Goal: Task Accomplishment & Management: Manage account settings

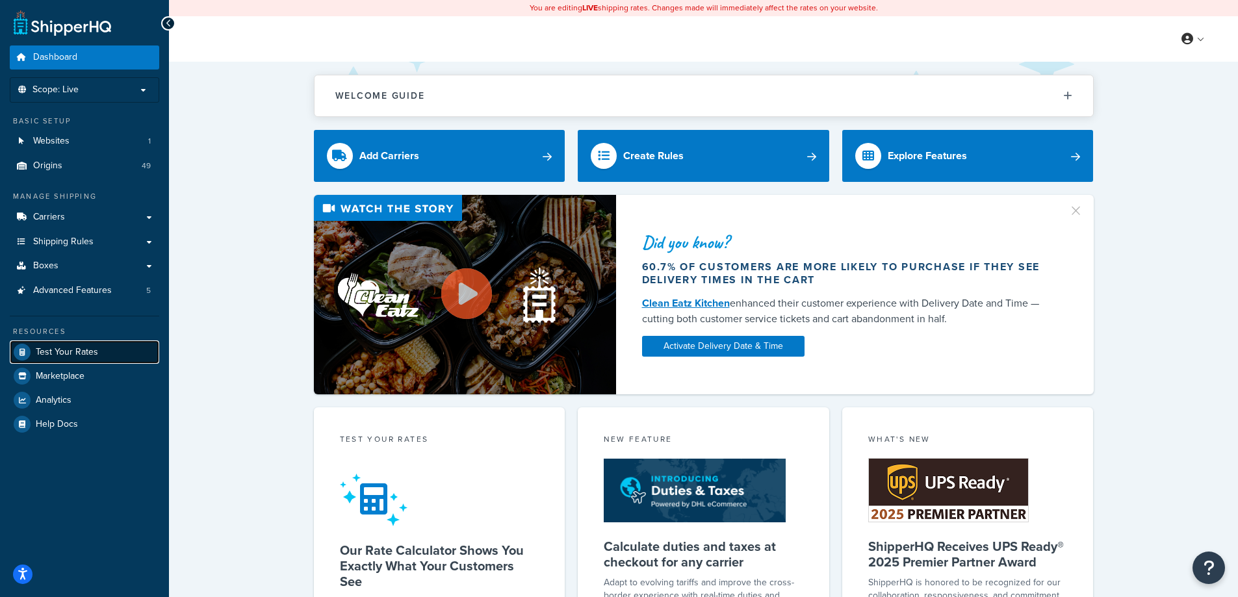
click at [72, 358] on span "Test Your Rates" at bounding box center [67, 352] width 62 height 11
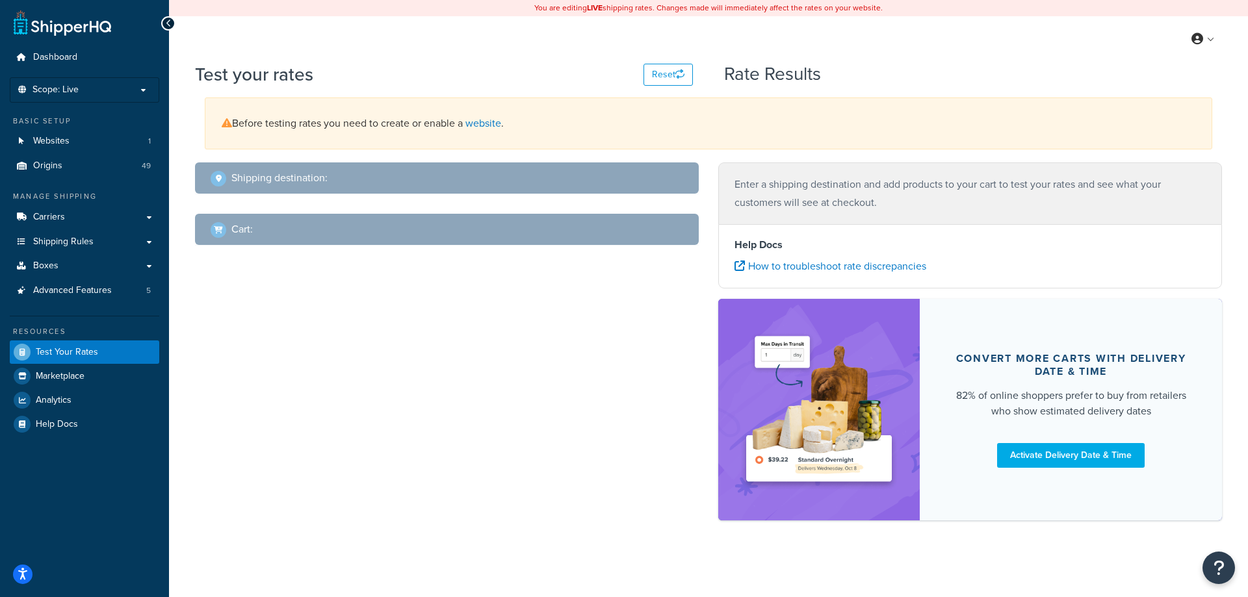
select select "TX"
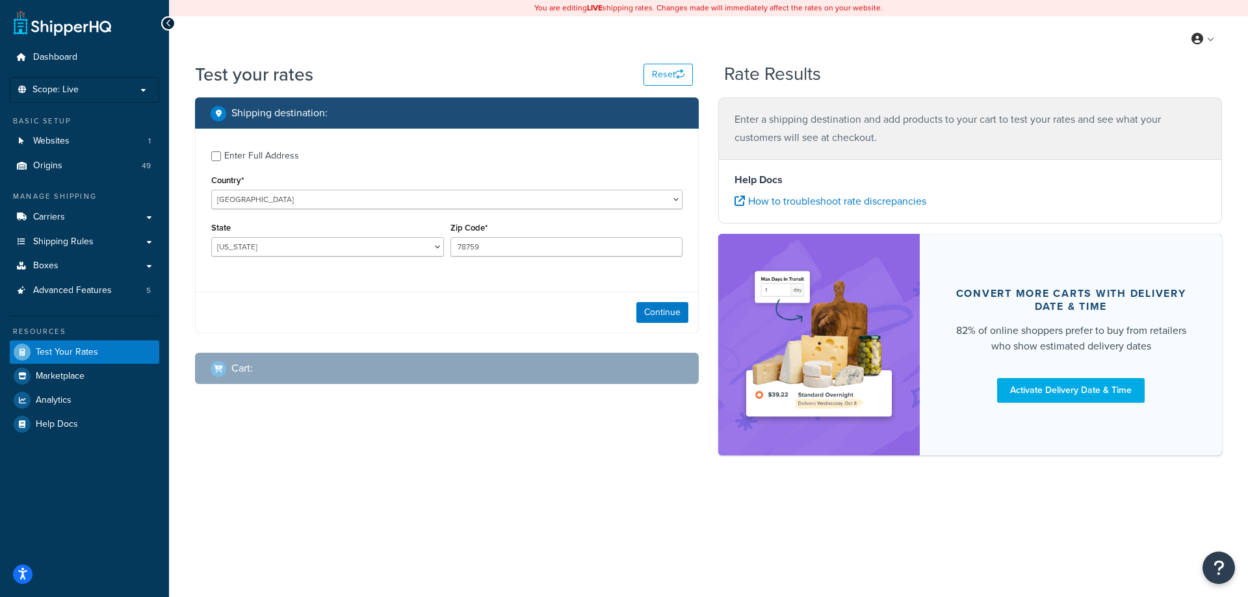
click at [274, 161] on div "Enter Full Address" at bounding box center [261, 156] width 75 height 18
click at [221, 161] on input "Enter Full Address" at bounding box center [216, 156] width 10 height 10
checkbox input "true"
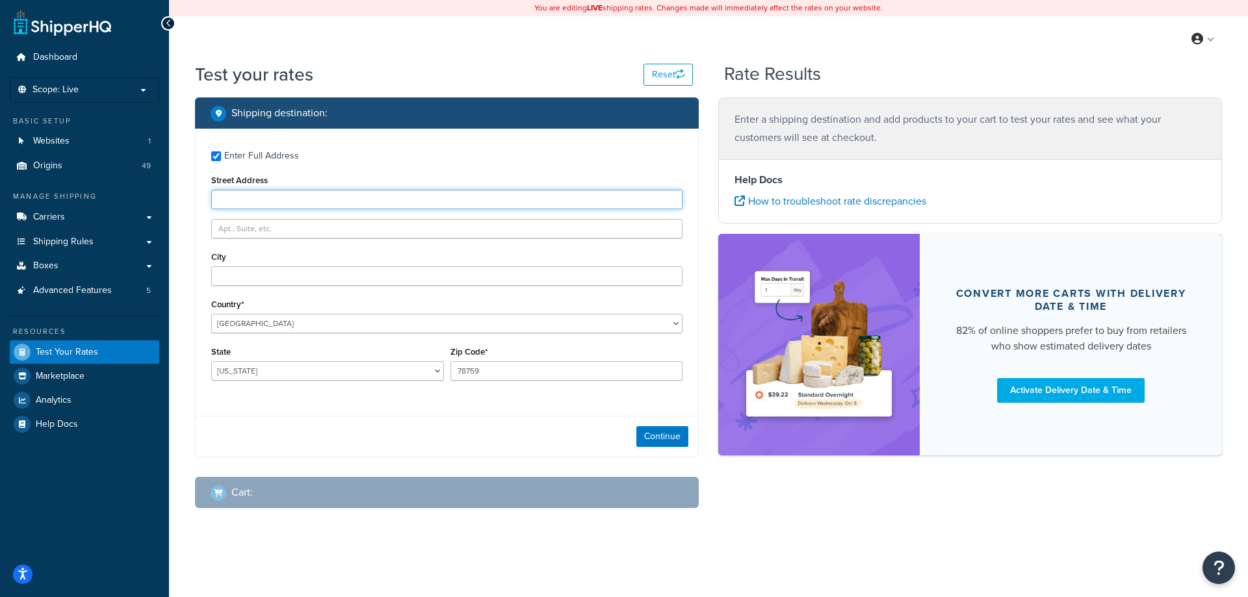
click at [273, 200] on input "Street Address" at bounding box center [446, 200] width 471 height 20
type input "5610 Carnegie Blvd"
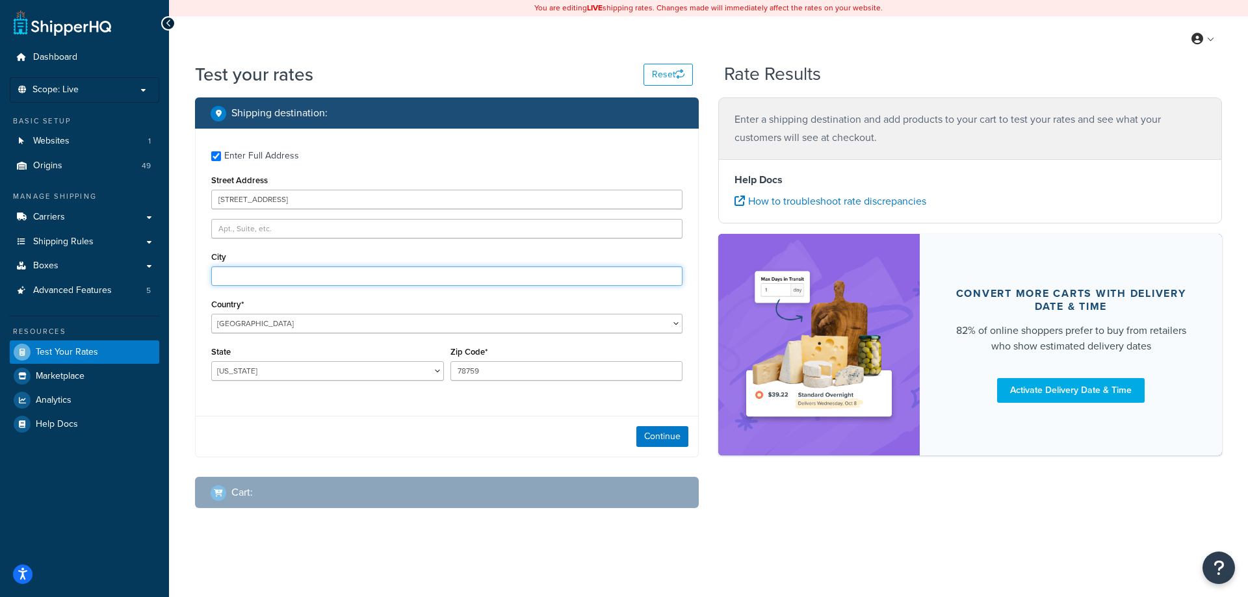
type input "Charlotte"
select select "NC"
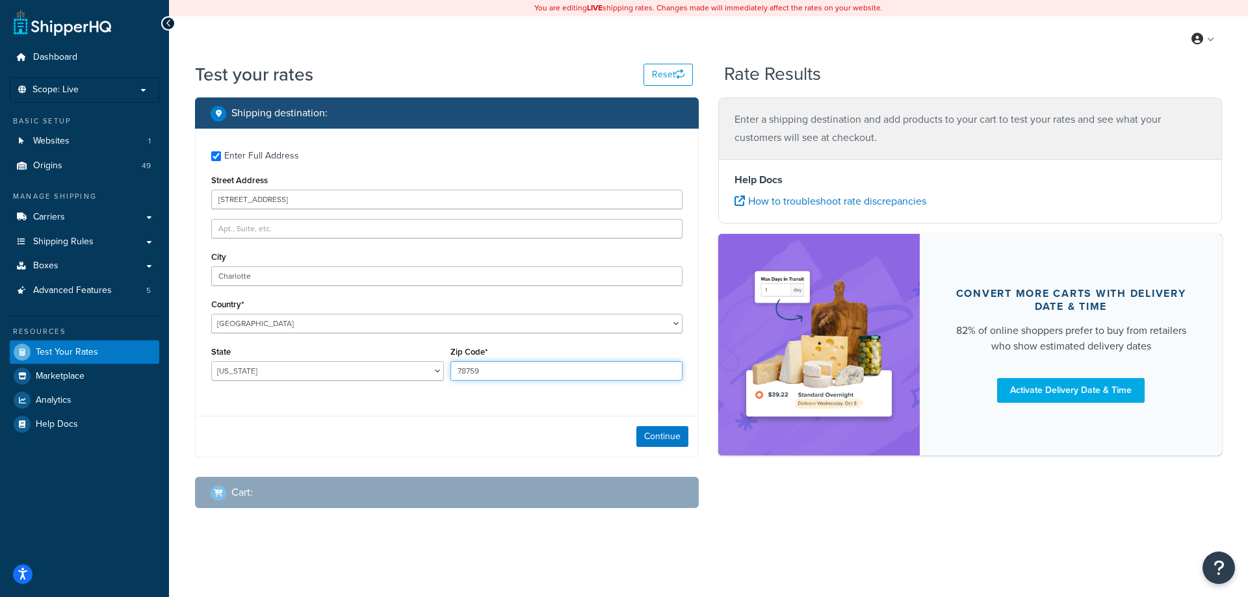
click at [565, 376] on input "78759" at bounding box center [566, 371] width 233 height 20
click at [566, 376] on input "78759" at bounding box center [566, 371] width 233 height 20
click at [567, 378] on input "78759" at bounding box center [566, 371] width 233 height 20
click at [563, 374] on input "Zip Code*" at bounding box center [566, 371] width 233 height 20
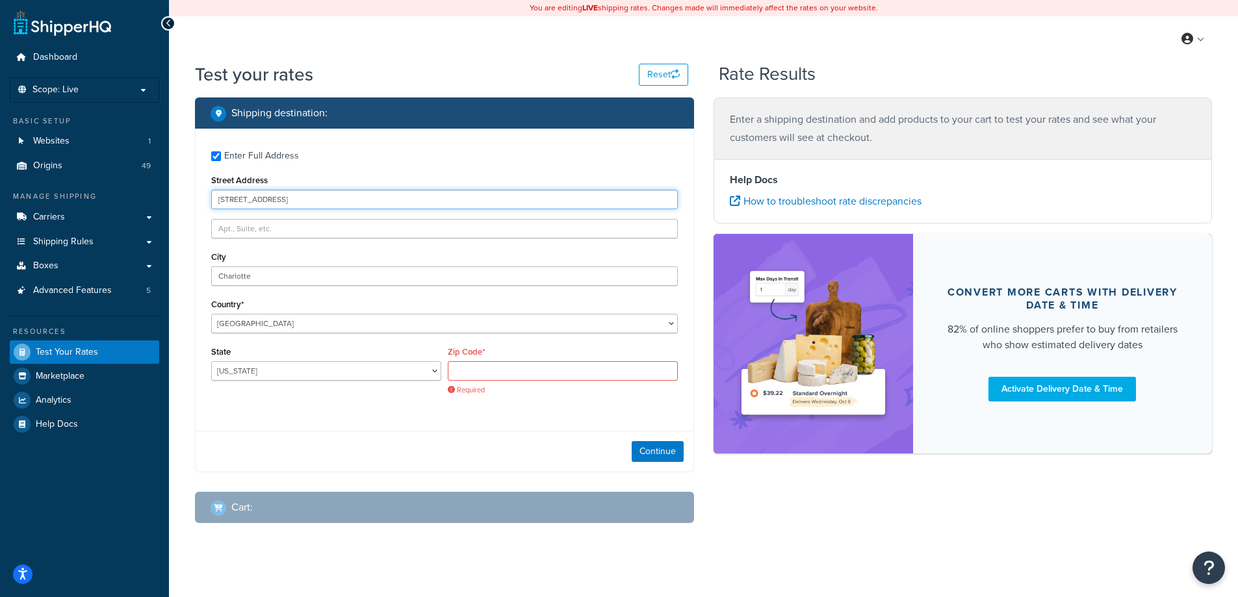
click at [397, 199] on input "5610 Carnegie Blvd" at bounding box center [444, 200] width 467 height 20
click at [502, 360] on div "Zip Code* Required" at bounding box center [563, 369] width 230 height 52
click at [491, 378] on input "Zip Code*" at bounding box center [563, 371] width 230 height 20
type input "28209"
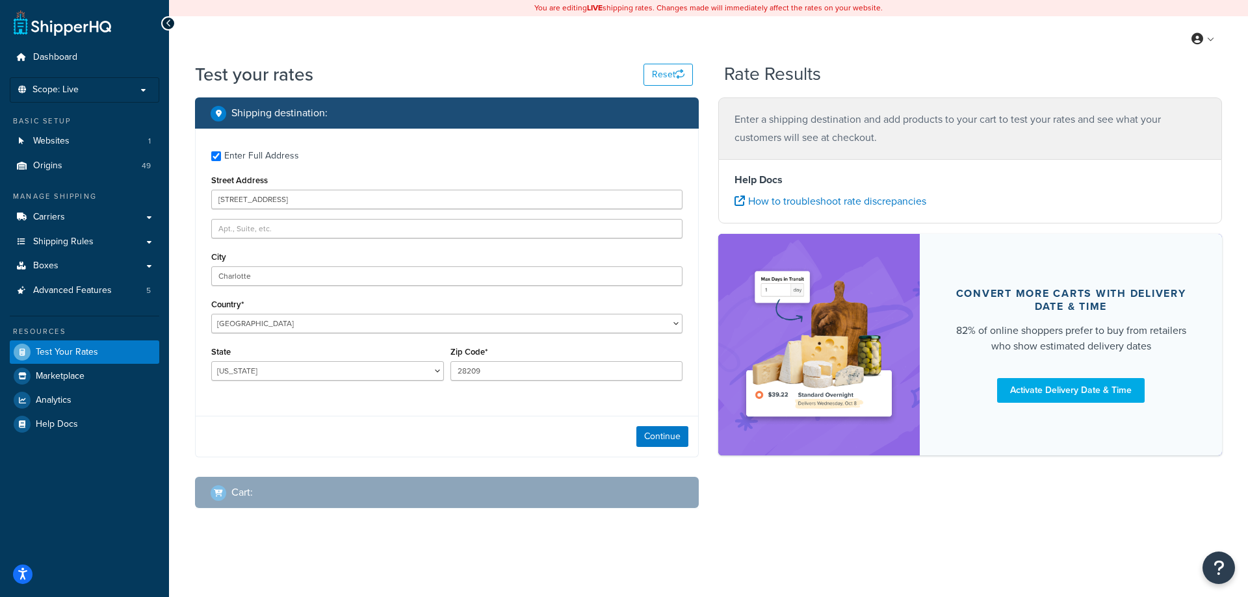
click at [485, 437] on div "Continue" at bounding box center [447, 436] width 502 height 41
click at [661, 439] on button "Continue" at bounding box center [662, 436] width 52 height 21
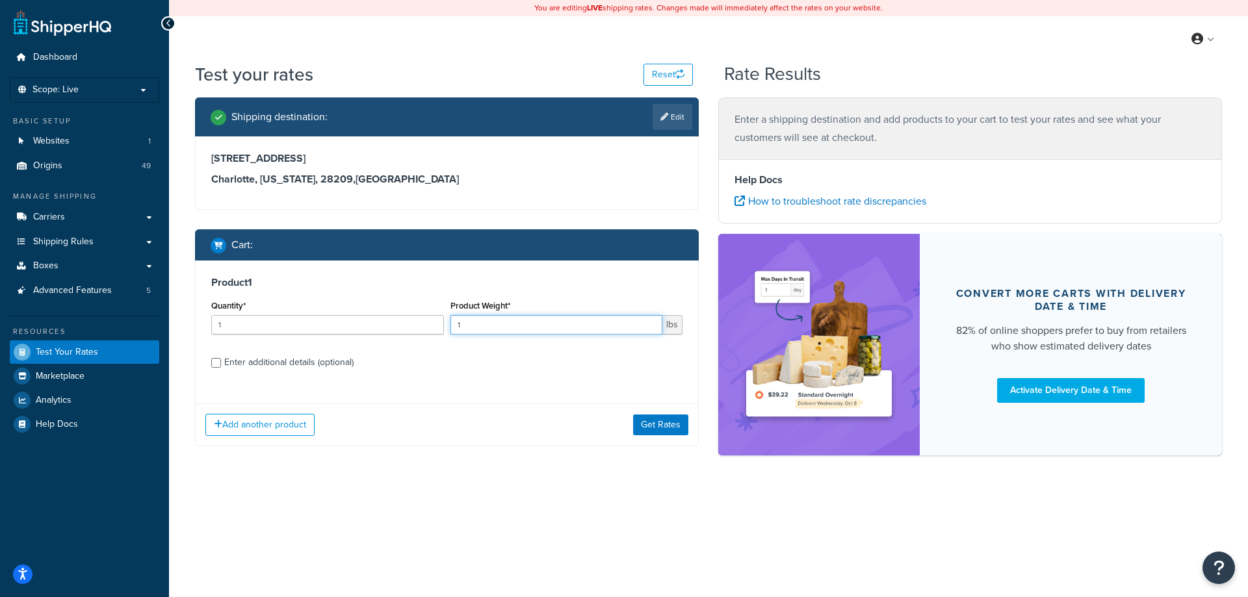
click at [558, 324] on input "1" at bounding box center [556, 325] width 213 height 20
type input "2420"
click at [328, 361] on div "Enter additional details (optional)" at bounding box center [288, 363] width 129 height 18
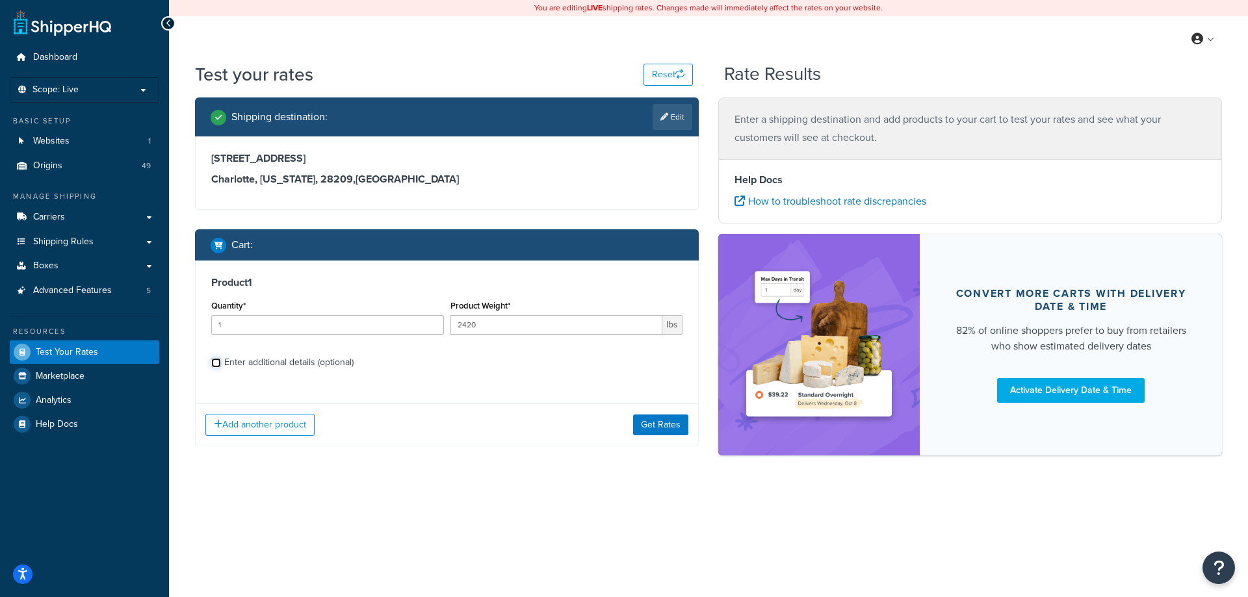
click at [221, 361] on input "Enter additional details (optional)" at bounding box center [216, 363] width 10 height 10
checkbox input "true"
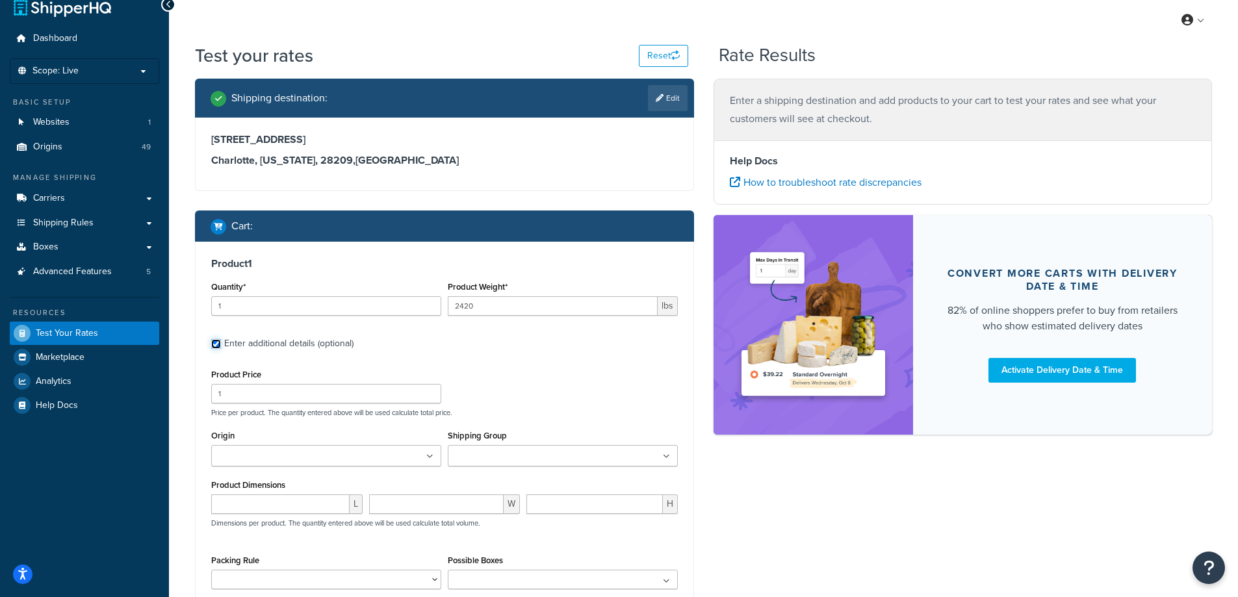
scroll to position [34, 0]
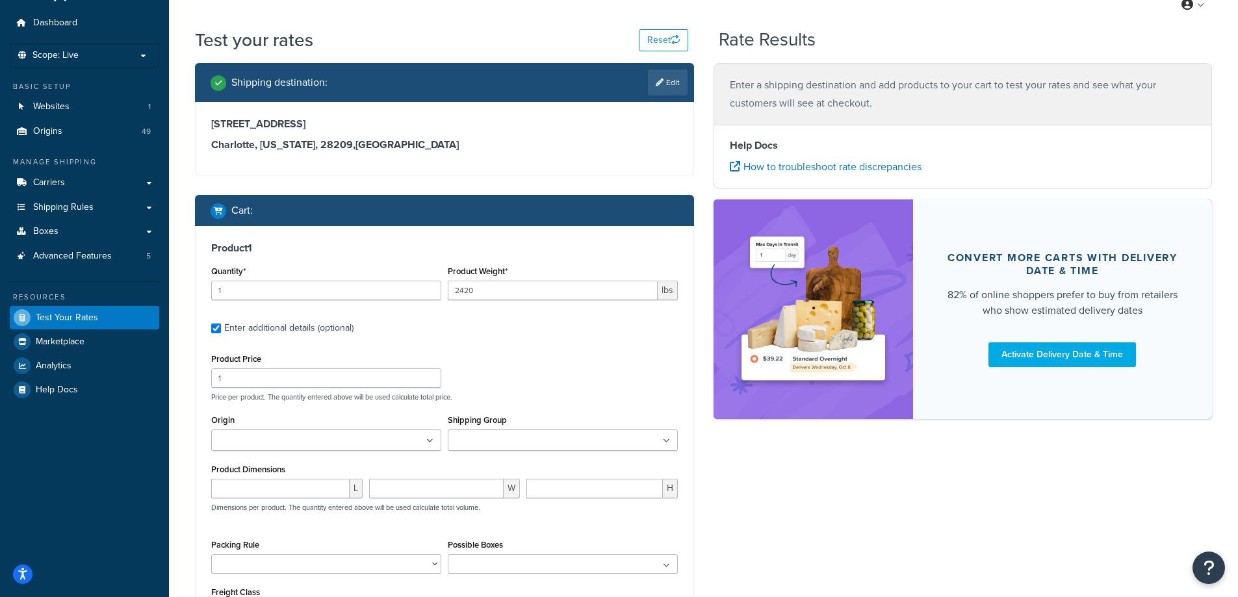
click at [369, 439] on ul at bounding box center [326, 440] width 230 height 21
type input "denios us"
click at [527, 371] on div "Product Price 1 Price per product. The quantity entered above will be used calc…" at bounding box center [444, 375] width 473 height 51
click at [522, 440] on input "Shipping Group" at bounding box center [509, 441] width 115 height 14
type input "free"
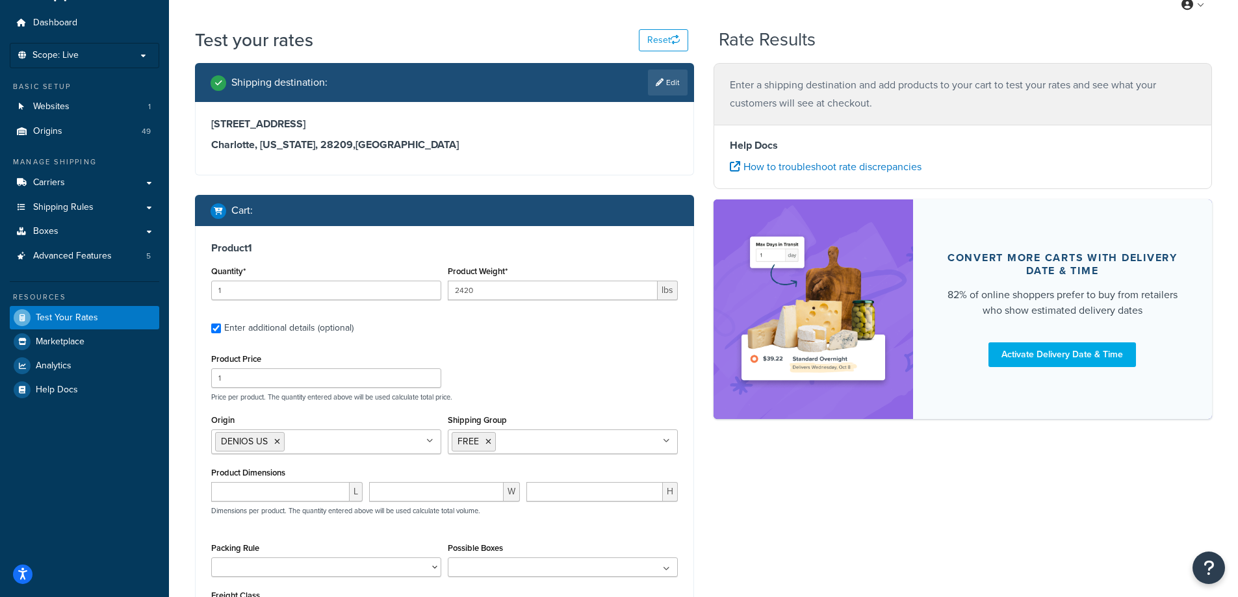
click at [551, 398] on p "Price per product. The quantity entered above will be used calculate total pric…" at bounding box center [444, 397] width 473 height 9
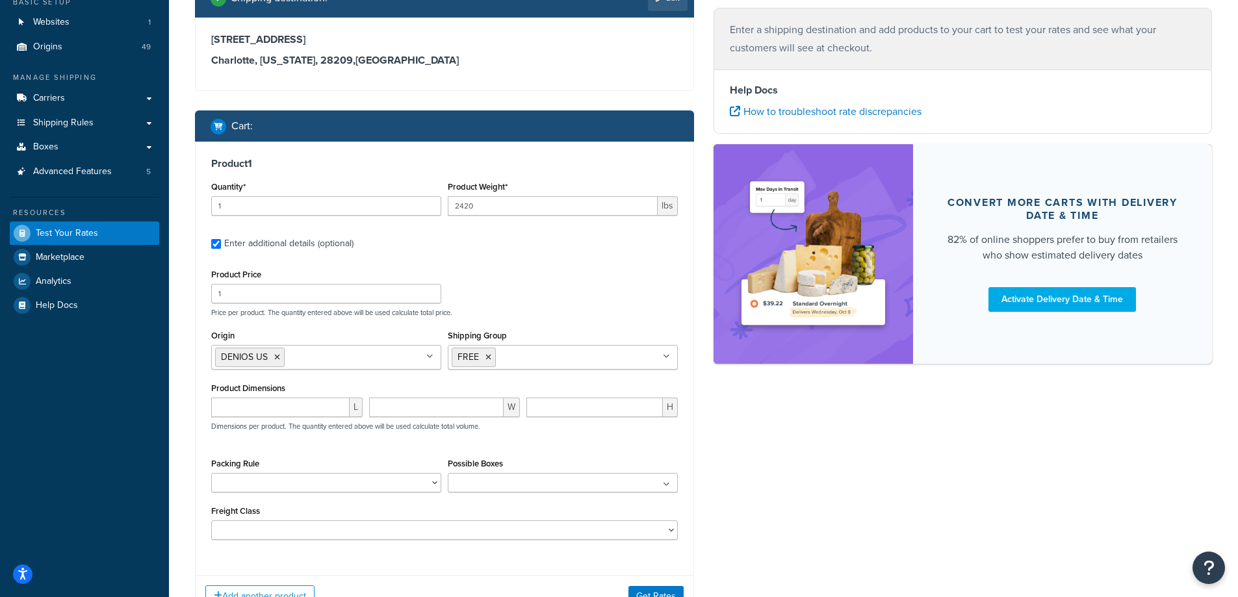
scroll to position [226, 0]
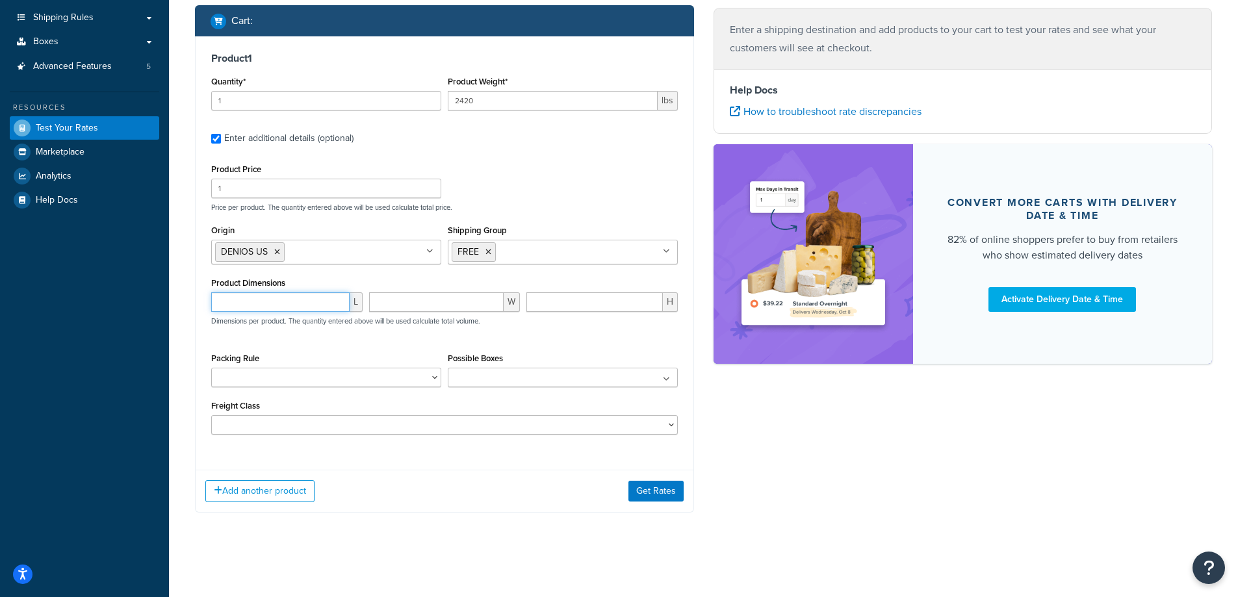
click at [286, 300] on input "number" at bounding box center [280, 303] width 138 height 20
type input "165.5"
type input "60"
type input "31"
drag, startPoint x: 639, startPoint y: 491, endPoint x: 651, endPoint y: 488, distance: 12.0
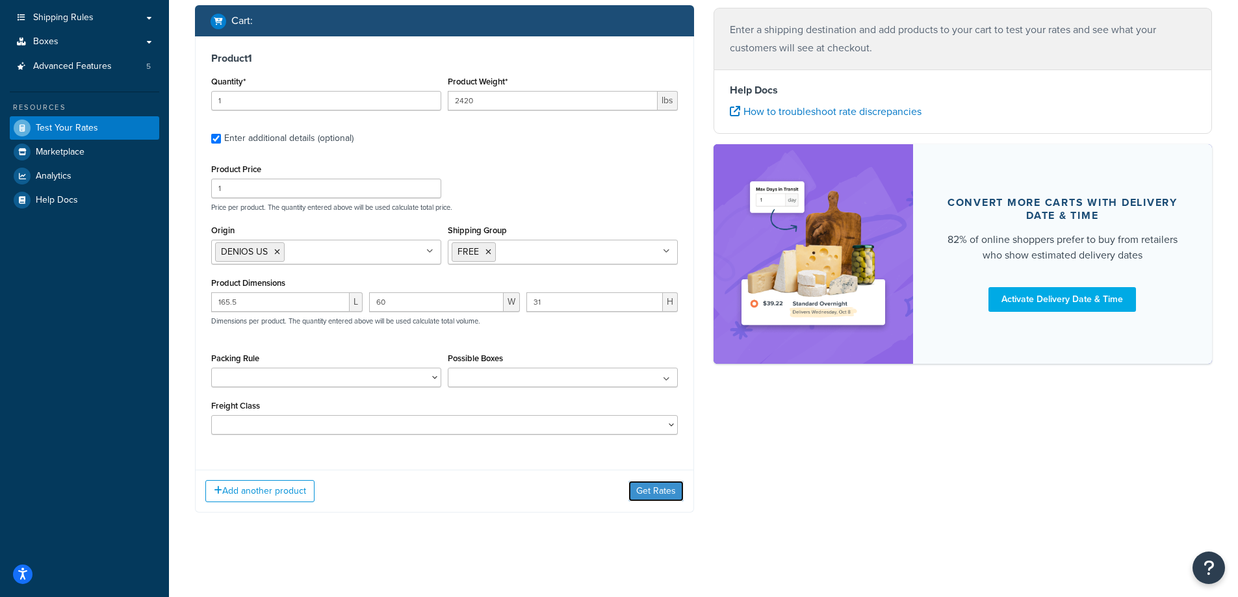
click at [647, 488] on button "Get Rates" at bounding box center [656, 491] width 55 height 21
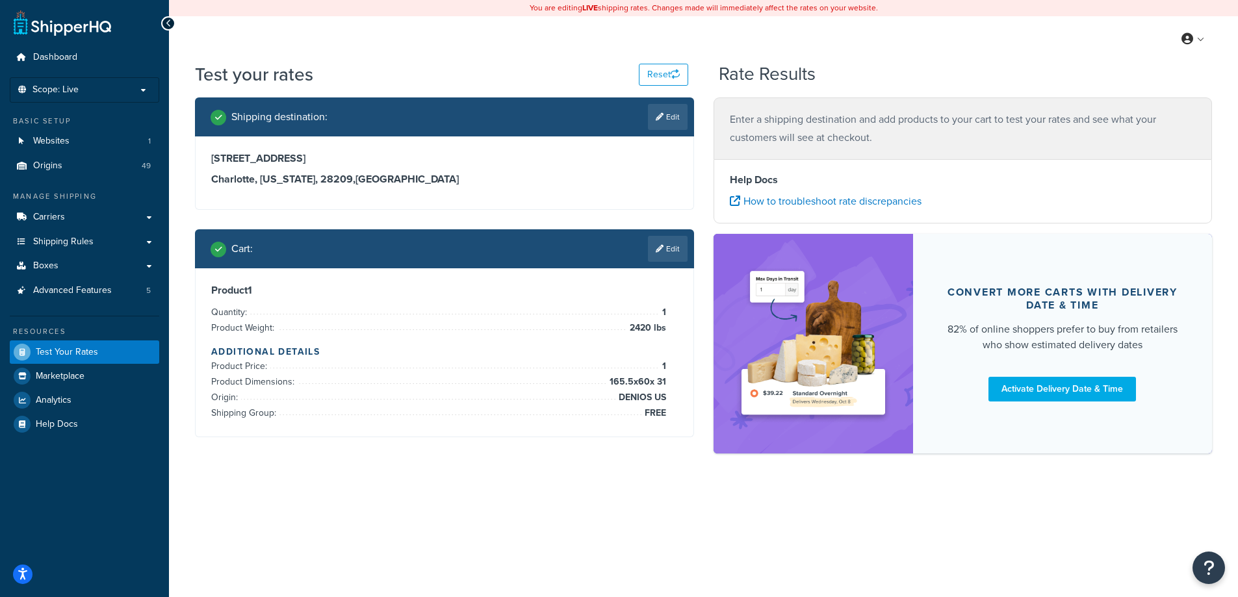
scroll to position [0, 0]
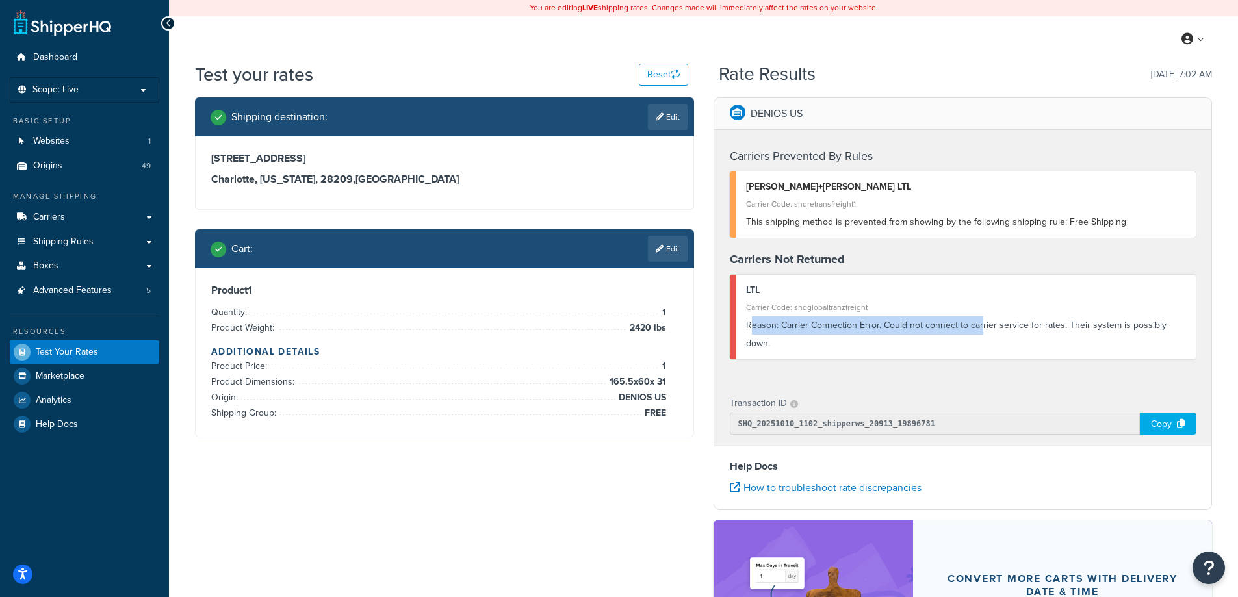
drag, startPoint x: 750, startPoint y: 328, endPoint x: 979, endPoint y: 330, distance: 229.5
click at [979, 330] on div "Reason: Carrier Connection Error. Could not connect to carrier service for rate…" at bounding box center [966, 335] width 441 height 36
click at [980, 332] on div "Reason: Carrier Connection Error. Could not connect to carrier service for rate…" at bounding box center [966, 335] width 441 height 36
click at [939, 384] on div "Transaction ID SHQ_20251010_1102_shipperws_20913_19896781 Copy" at bounding box center [963, 415] width 498 height 62
drag, startPoint x: 1066, startPoint y: 219, endPoint x: 1121, endPoint y: 216, distance: 54.7
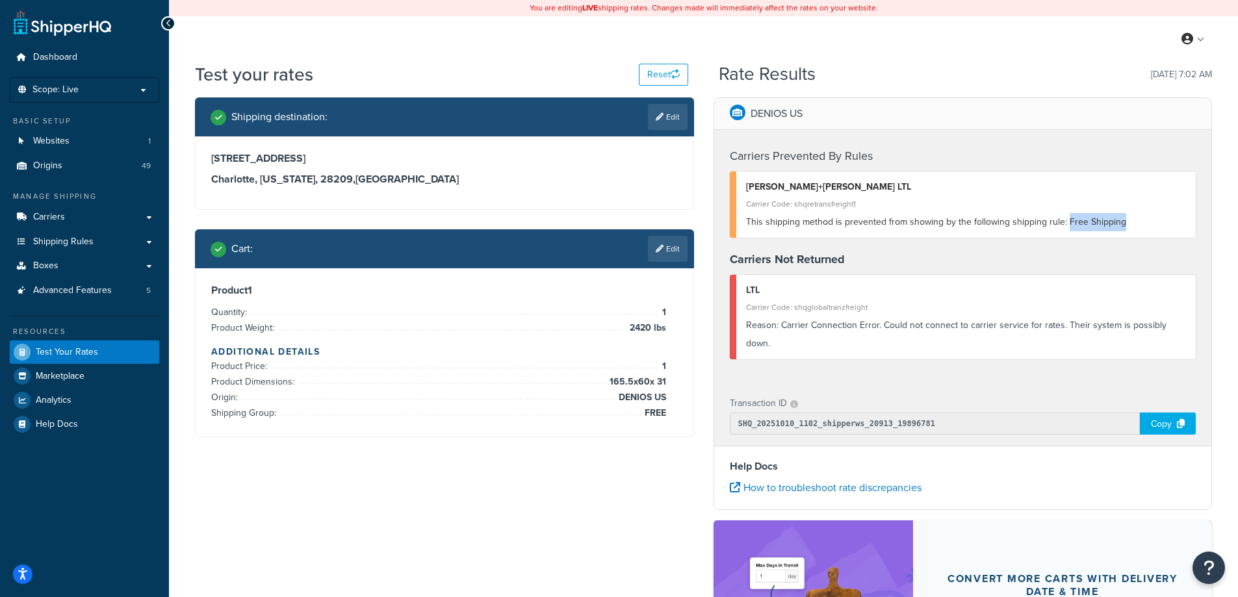
click at [1121, 216] on div "This shipping method is prevented from showing by the following shipping rule: …" at bounding box center [966, 222] width 441 height 18
click at [627, 488] on div "Shipping destination : Edit 5610 Carnegie Blvd Charlotte, North Carolina, 28209…" at bounding box center [703, 426] width 1037 height 656
click at [659, 259] on link "Edit" at bounding box center [668, 249] width 40 height 26
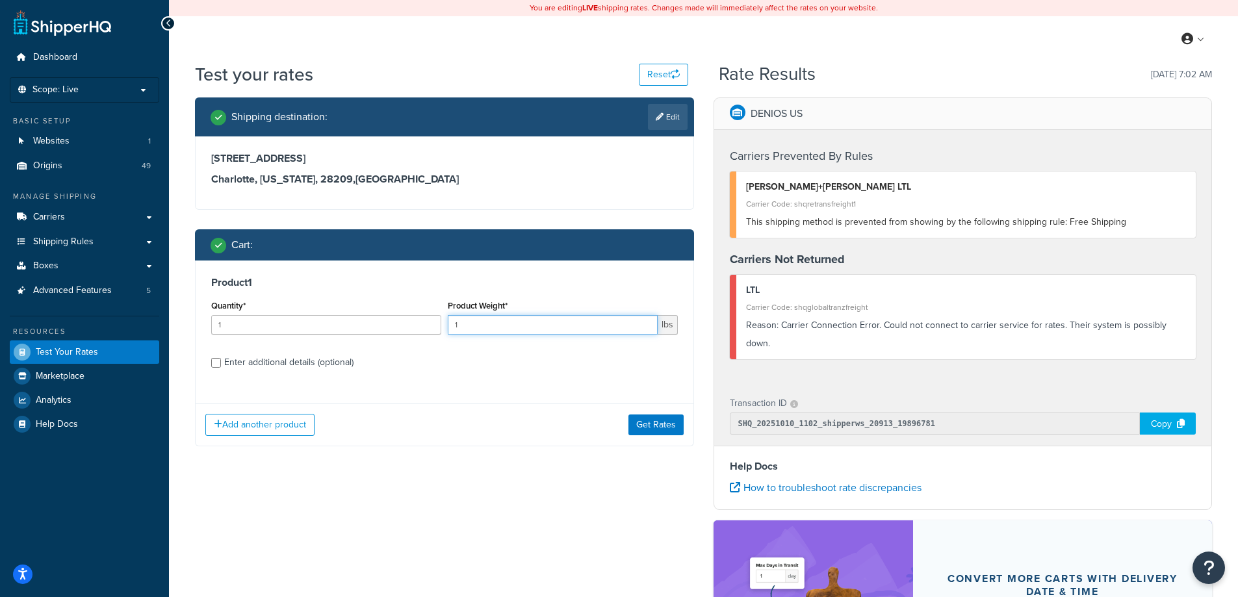
click at [623, 324] on input "1" at bounding box center [553, 325] width 210 height 20
type input "2"
click at [645, 320] on input "2" at bounding box center [553, 325] width 210 height 20
drag, startPoint x: 662, startPoint y: 424, endPoint x: 653, endPoint y: 423, distance: 9.9
click at [661, 426] on button "Get Rates" at bounding box center [656, 425] width 55 height 21
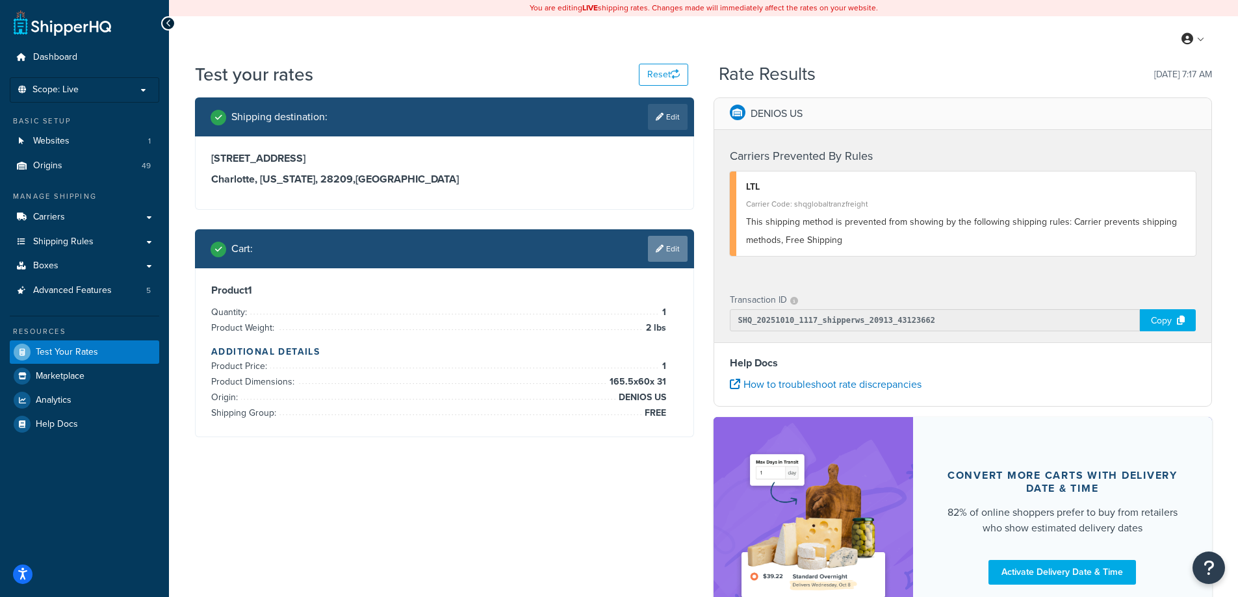
click at [668, 250] on link "Edit" at bounding box center [668, 249] width 40 height 26
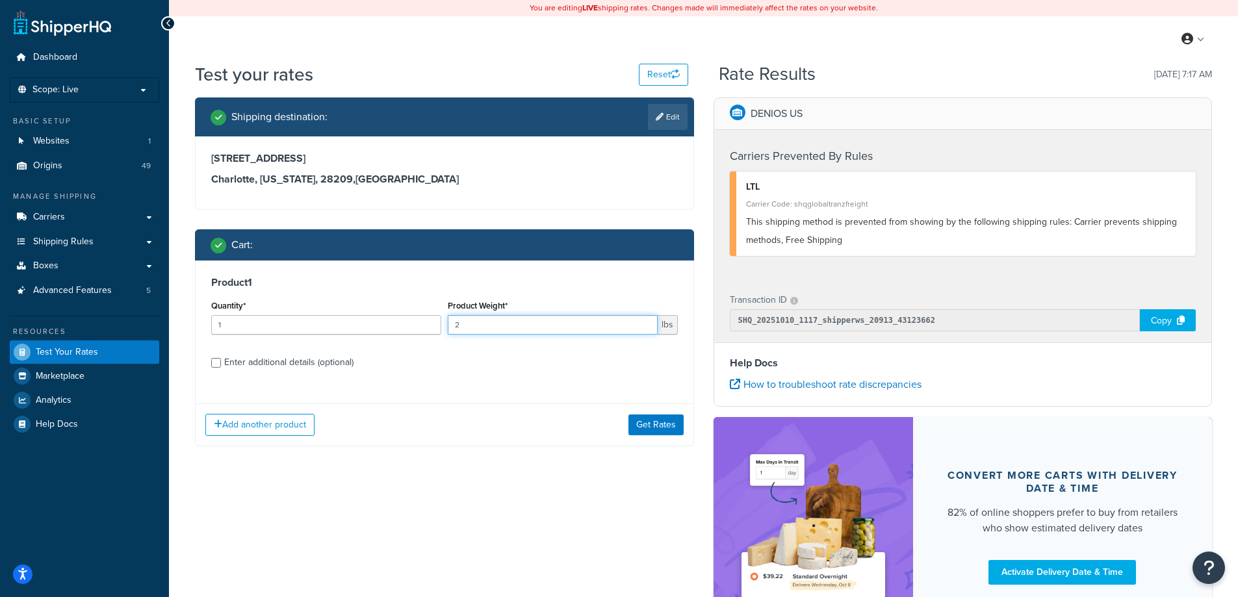
click at [641, 325] on input "2" at bounding box center [553, 325] width 210 height 20
click at [626, 325] on input "2" at bounding box center [553, 325] width 210 height 20
click at [478, 322] on input "2" at bounding box center [553, 325] width 210 height 20
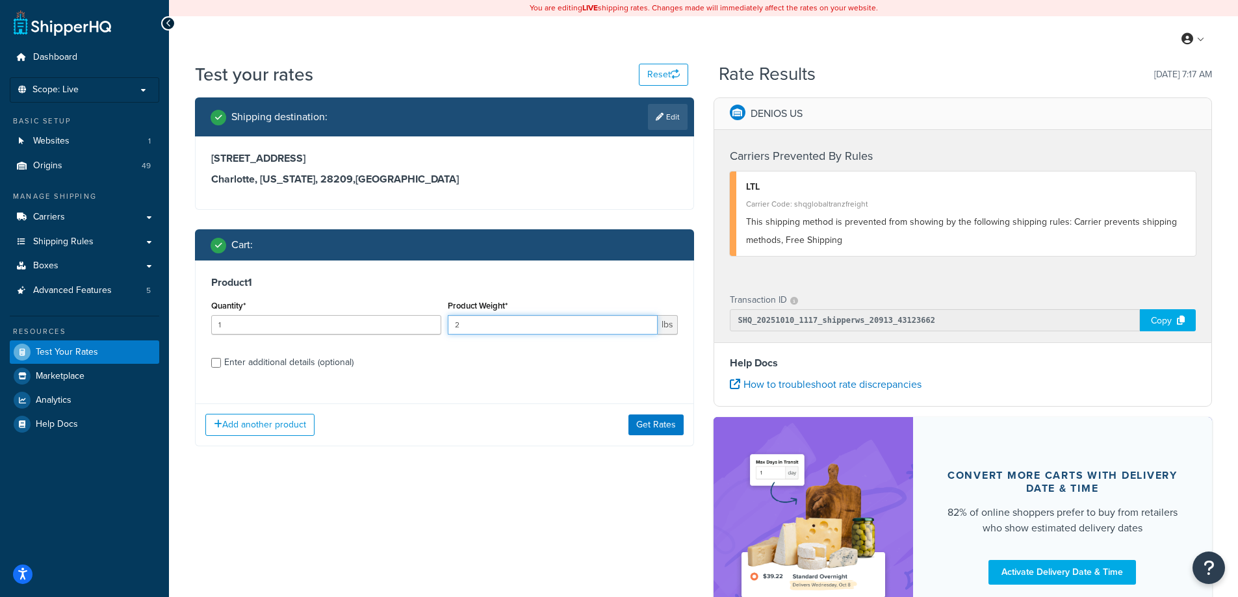
click at [478, 322] on input "2" at bounding box center [553, 325] width 210 height 20
type input "2420"
click at [319, 368] on div "Enter additional details (optional)" at bounding box center [288, 363] width 129 height 18
click at [221, 368] on input "Enter additional details (optional)" at bounding box center [216, 363] width 10 height 10
checkbox input "true"
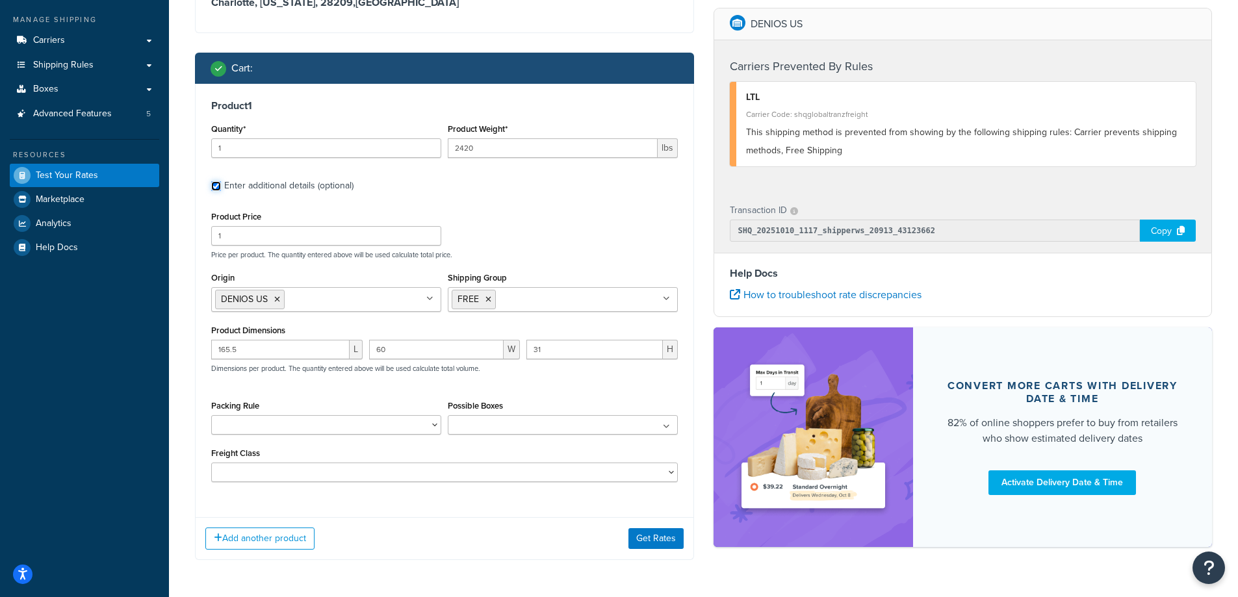
scroll to position [226, 0]
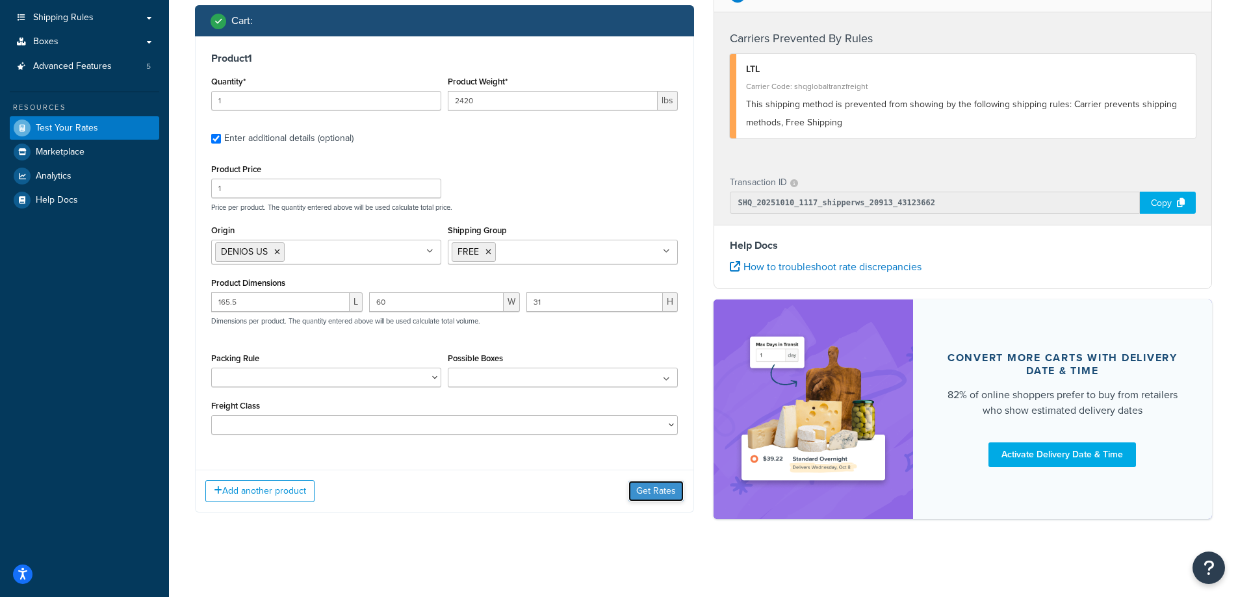
click at [657, 488] on button "Get Rates" at bounding box center [656, 491] width 55 height 21
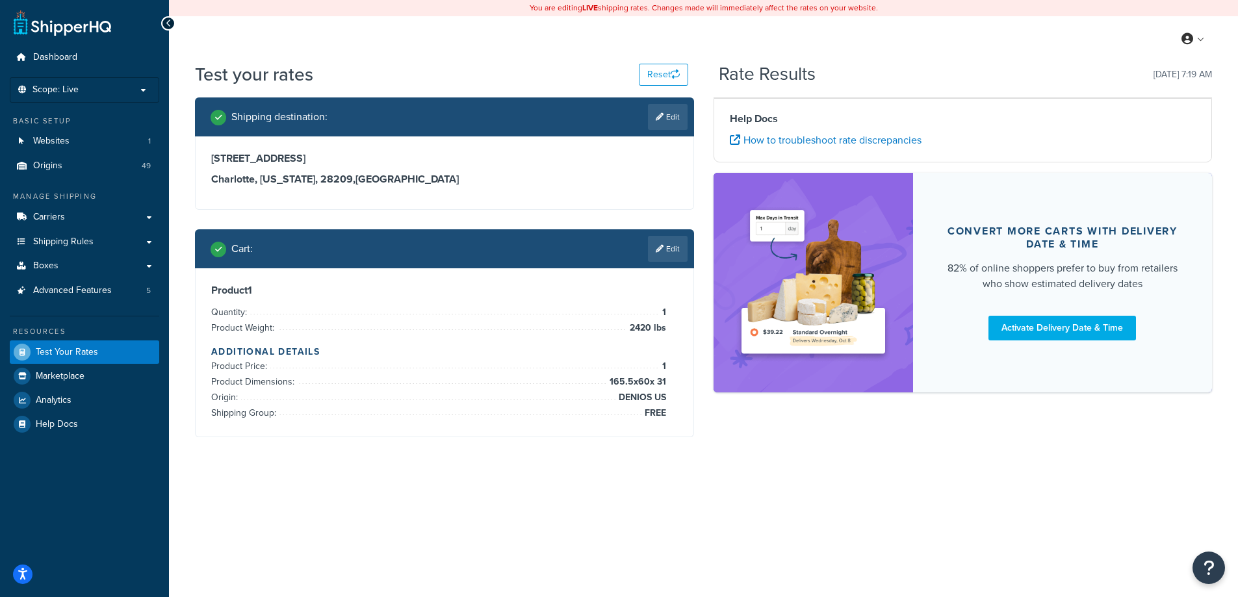
scroll to position [0, 0]
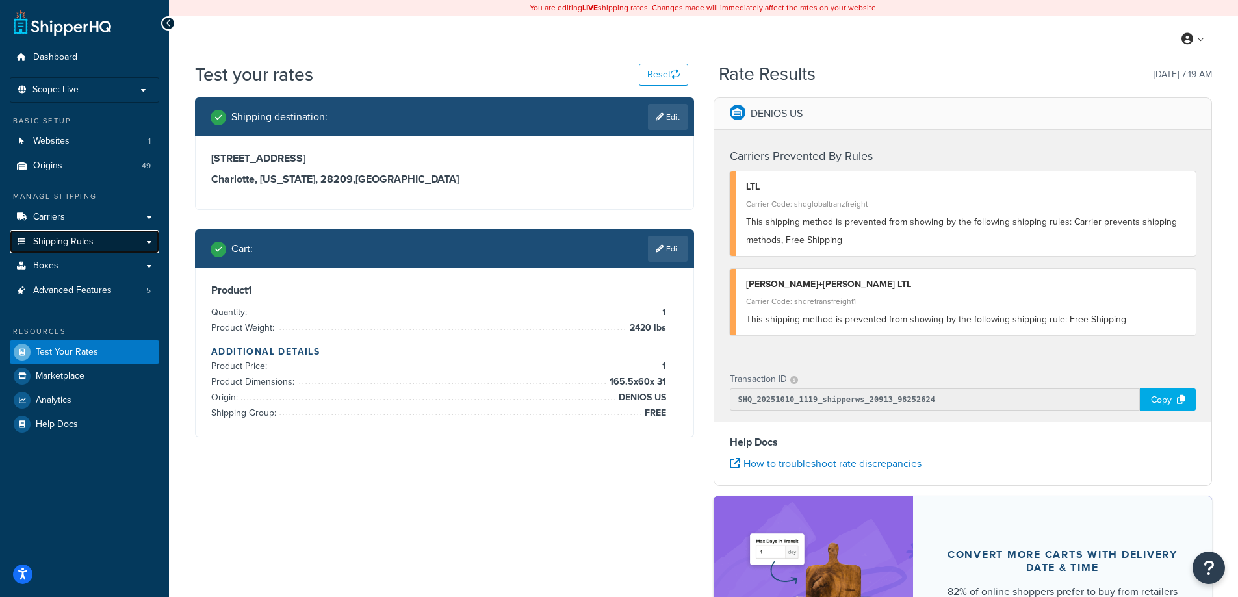
click at [106, 247] on link "Shipping Rules" at bounding box center [85, 242] width 150 height 24
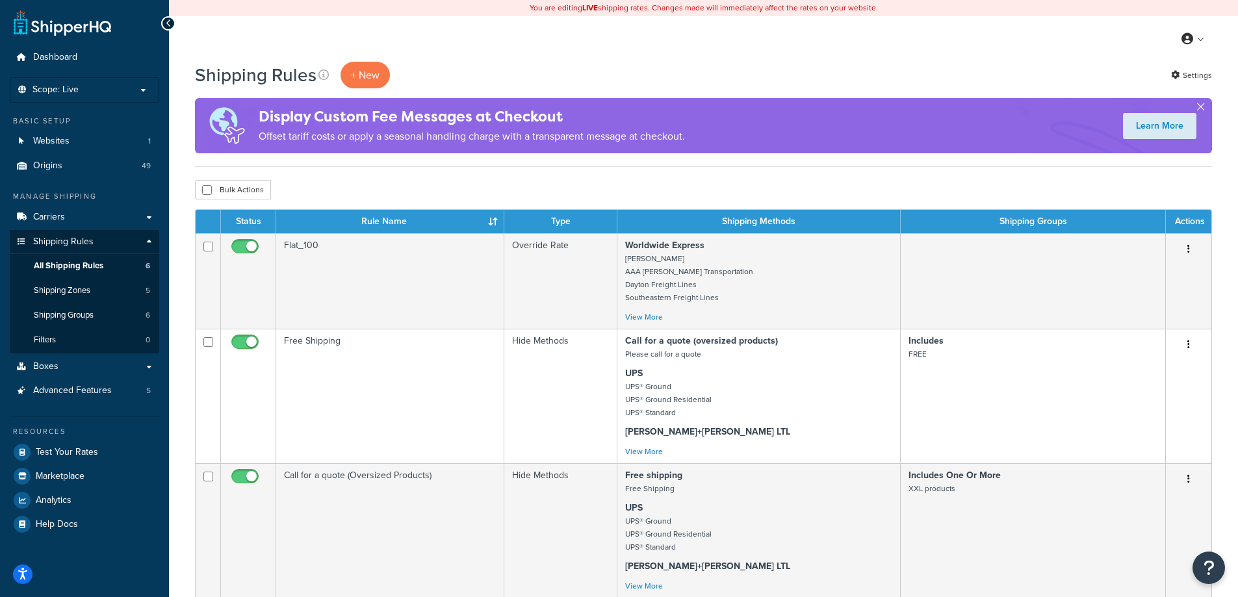
click at [392, 222] on th "Rule Name" at bounding box center [390, 221] width 228 height 23
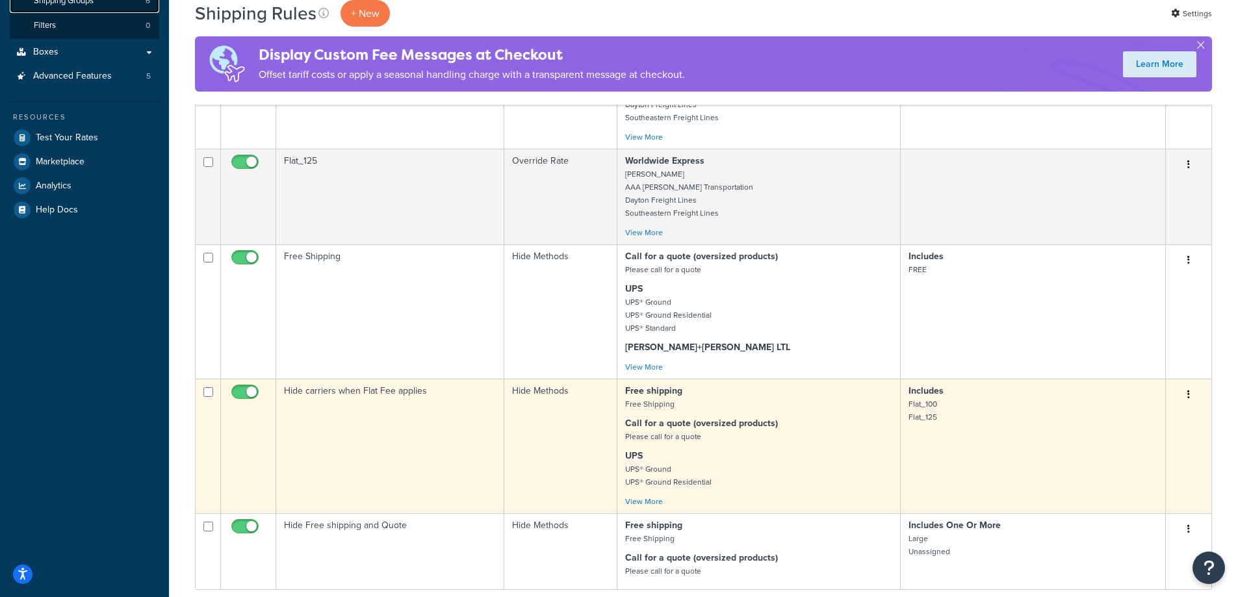
scroll to position [455, 0]
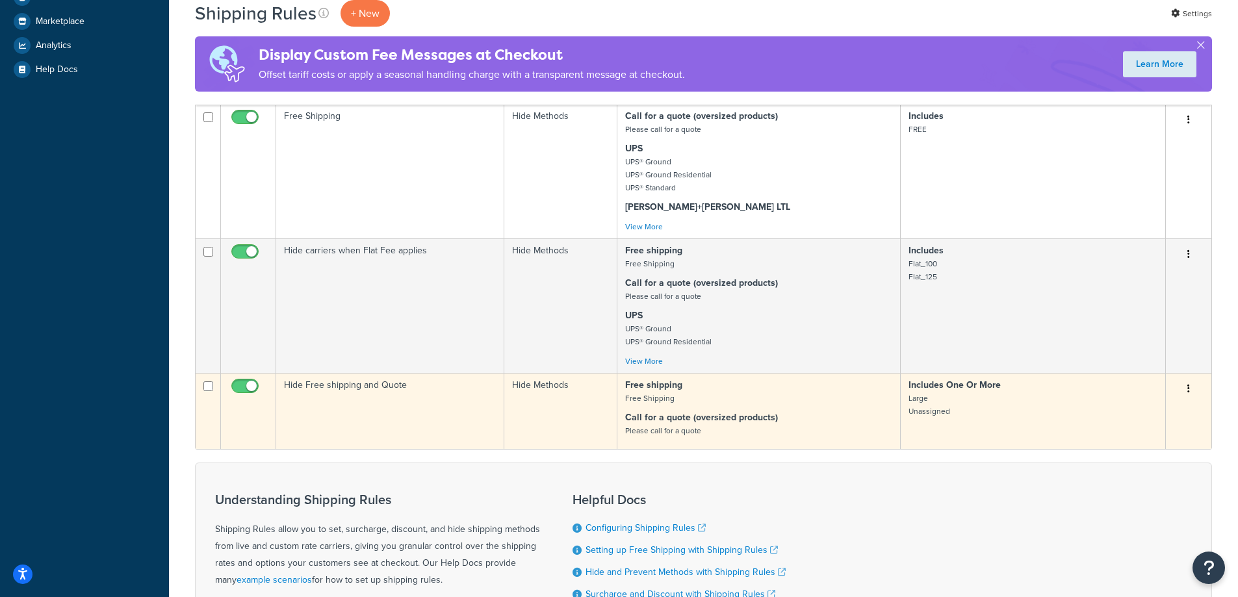
click at [246, 392] on input "checkbox" at bounding box center [247, 390] width 36 height 16
click at [253, 392] on input "checkbox" at bounding box center [247, 390] width 36 height 16
checkbox input "true"
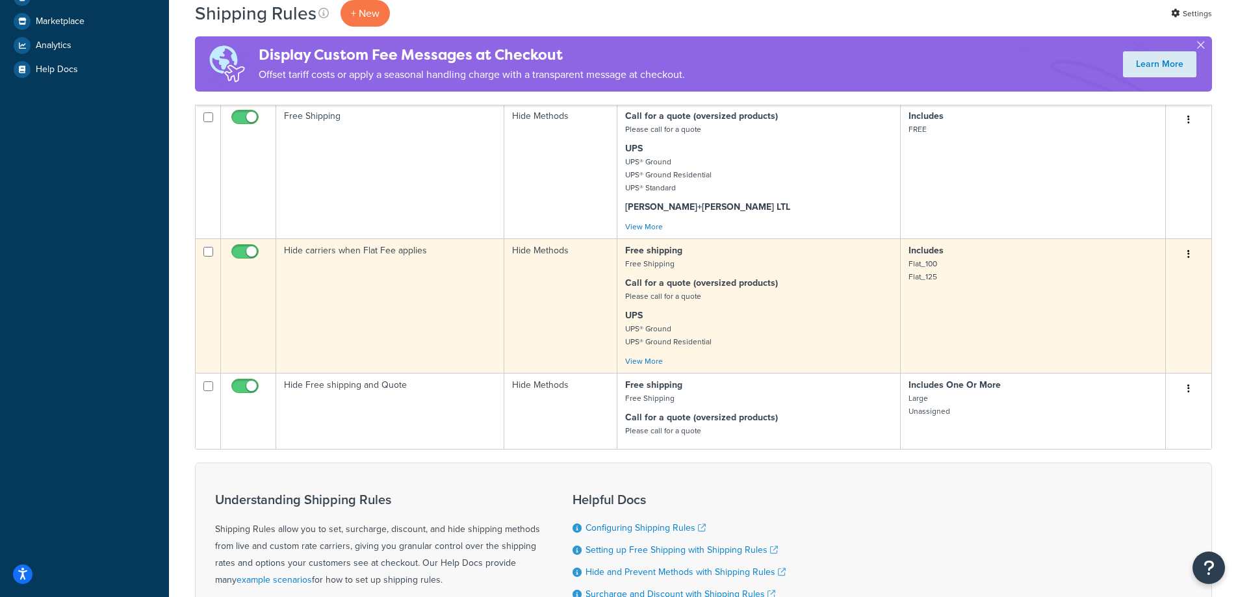
scroll to position [390, 0]
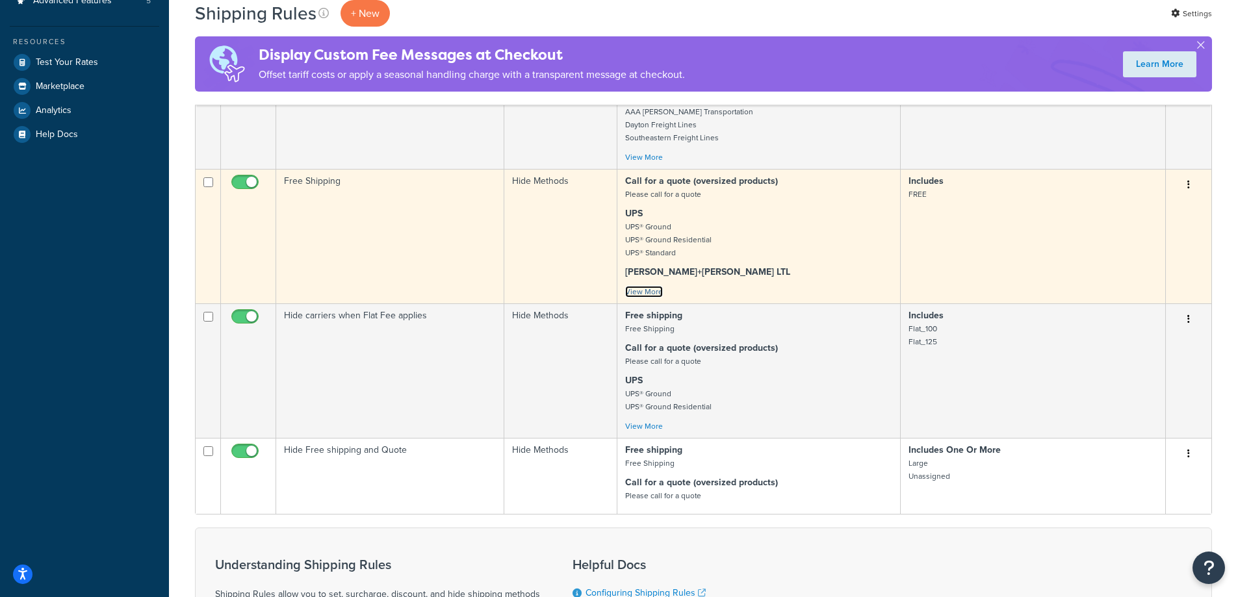
drag, startPoint x: 659, startPoint y: 291, endPoint x: 690, endPoint y: 296, distance: 31.7
click at [658, 291] on link "View More" at bounding box center [644, 292] width 38 height 12
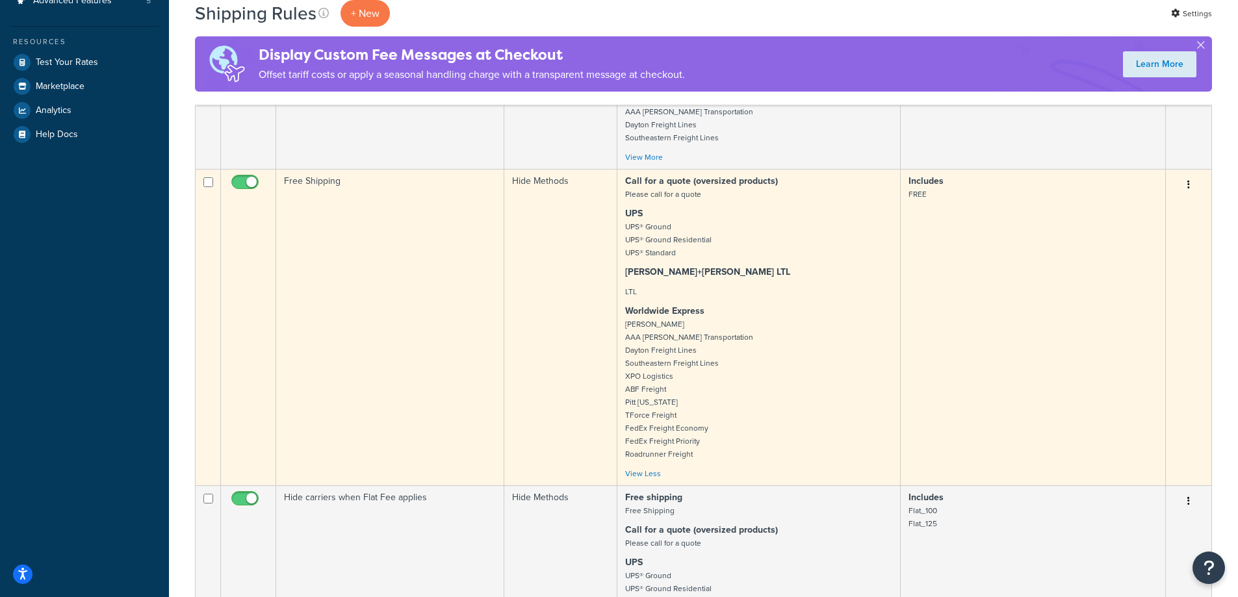
click at [246, 181] on input "checkbox" at bounding box center [247, 185] width 36 height 16
click at [242, 188] on input "checkbox" at bounding box center [247, 185] width 36 height 16
checkbox input "true"
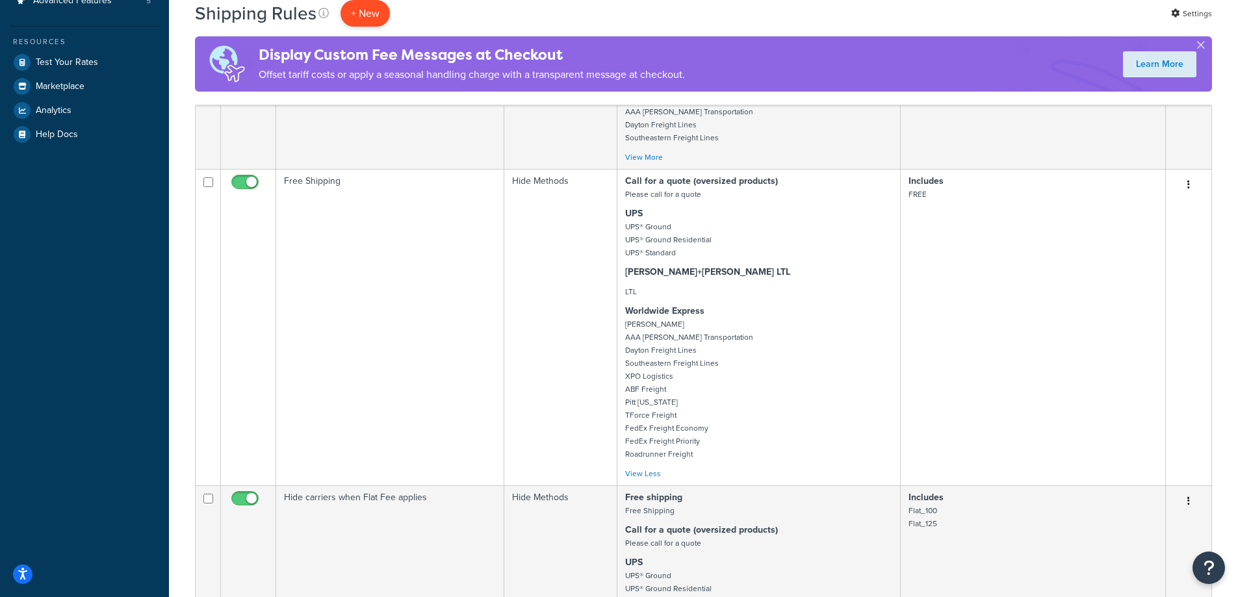
click at [369, 14] on p "+ New" at bounding box center [365, 13] width 49 height 27
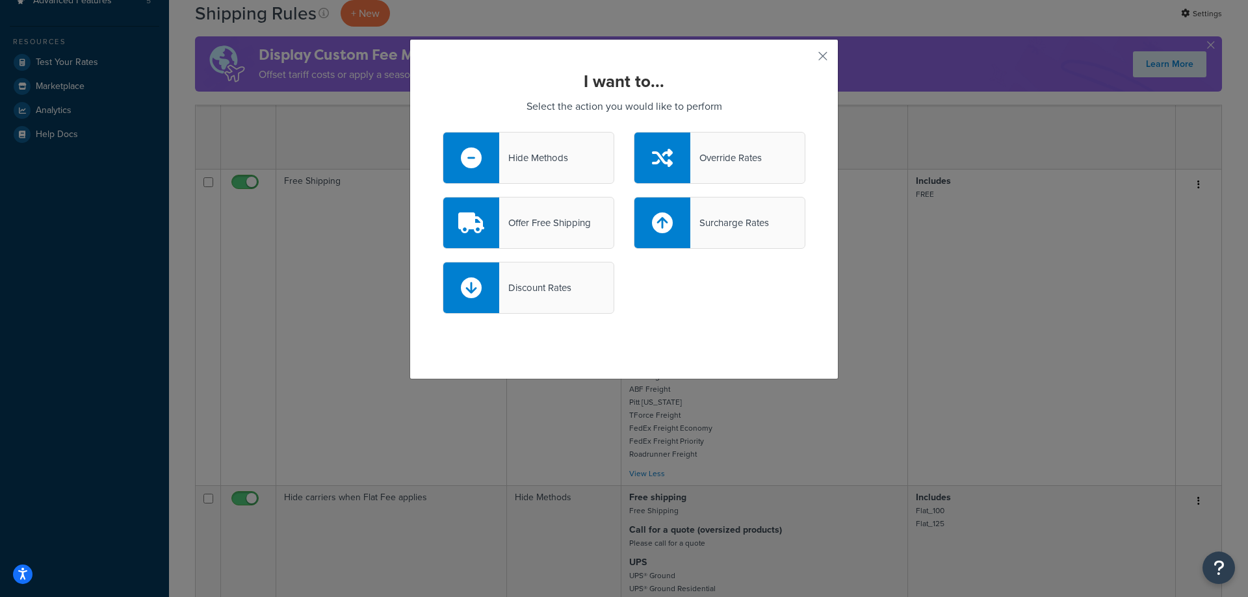
click at [534, 216] on div "Offer Free Shipping" at bounding box center [545, 223] width 92 height 18
click at [0, 0] on input "Offer Free Shipping" at bounding box center [0, 0] width 0 height 0
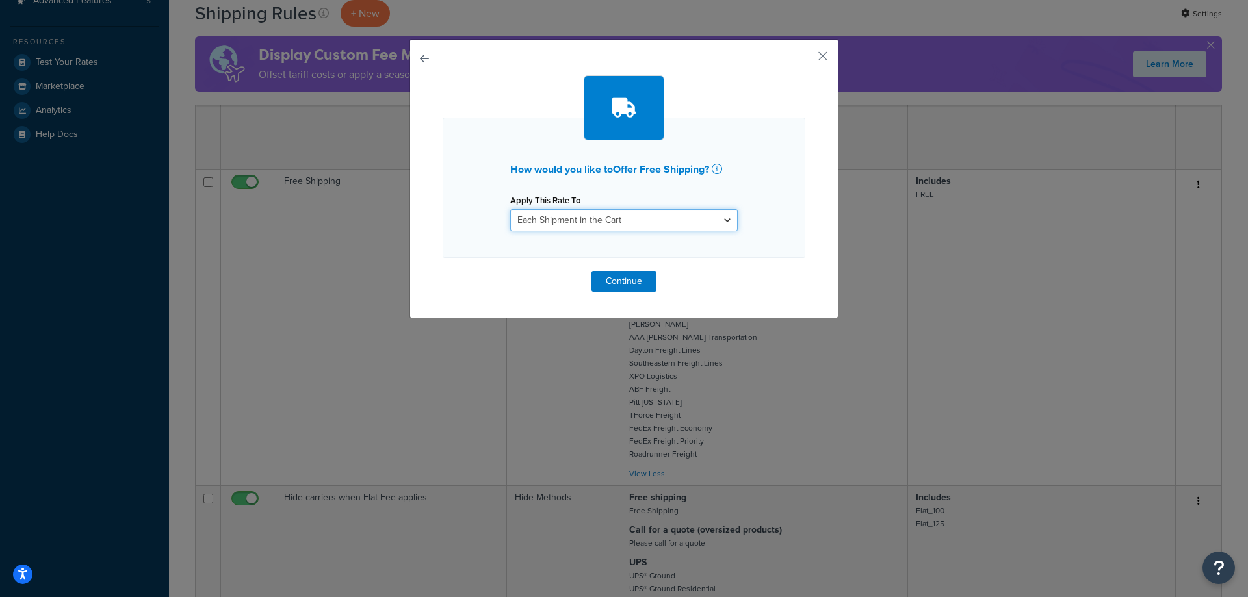
click at [621, 222] on select "Each Shipment in the Cart Each Origin in the Cart Each Shipping Group in the Ca…" at bounding box center [624, 220] width 228 height 22
select select "ITEM"
click at [510, 209] on select "Each Shipment in the Cart Each Origin in the Cart Each Shipping Group in the Ca…" at bounding box center [624, 220] width 228 height 22
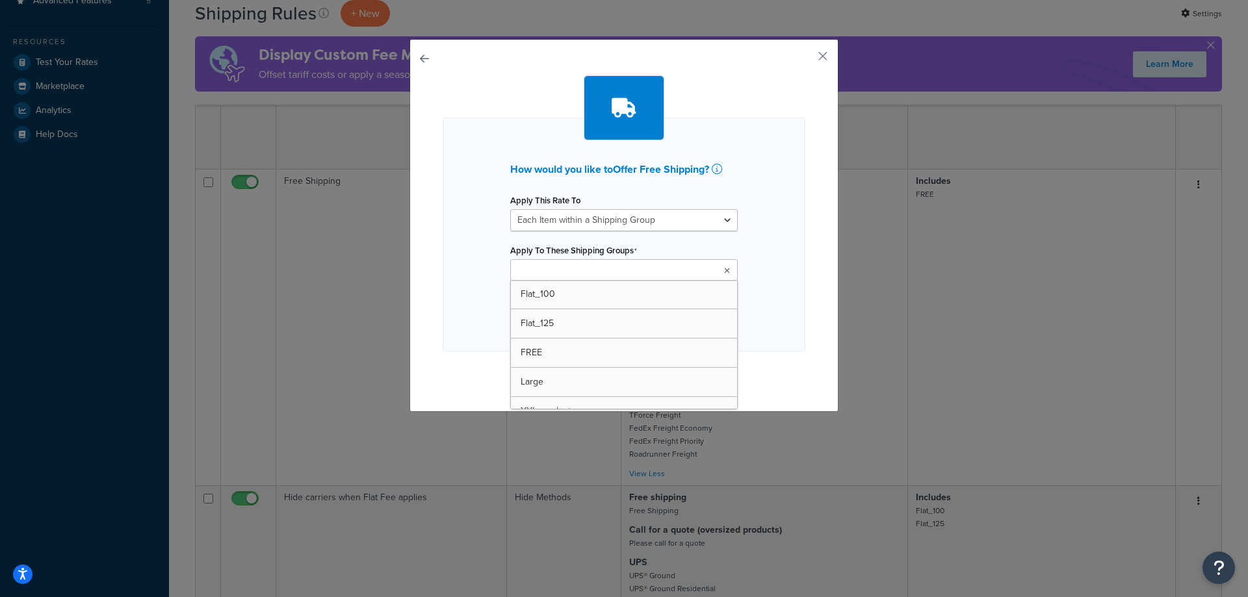
click at [636, 269] on ul at bounding box center [624, 269] width 228 height 21
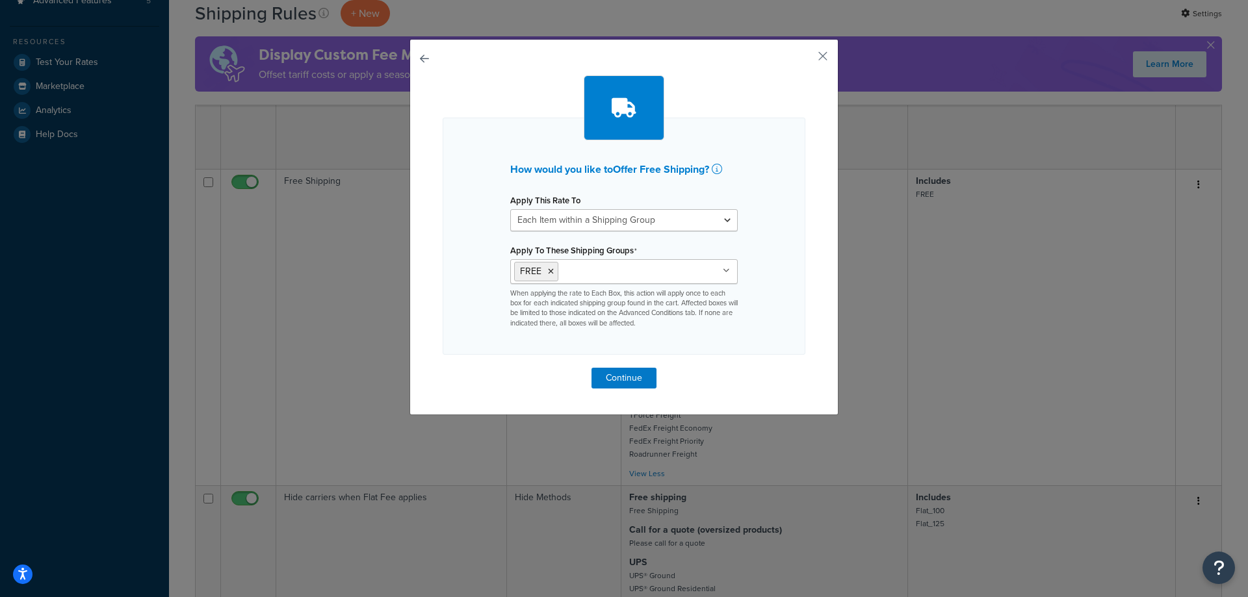
click at [744, 242] on div "How would you like to Offer Free Shipping ? Apply This Rate To Each Shipment in…" at bounding box center [624, 236] width 363 height 237
click at [603, 378] on button "Continue" at bounding box center [624, 378] width 65 height 21
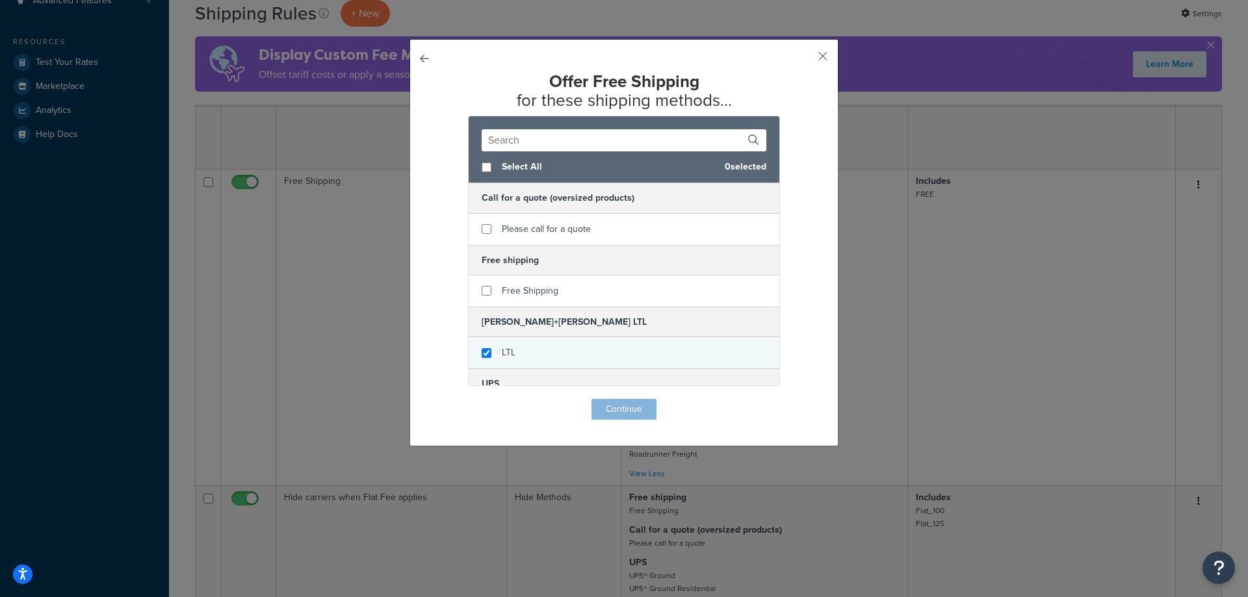
checkbox input "true"
click at [494, 349] on div "LTL" at bounding box center [624, 352] width 311 height 31
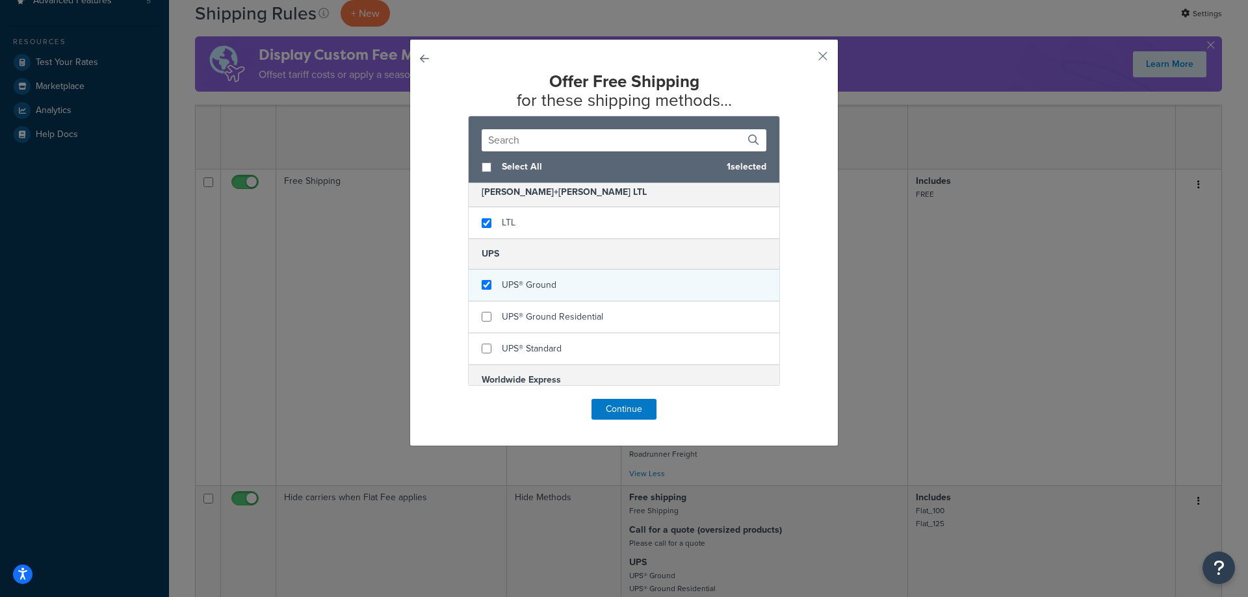
checkbox input "true"
drag, startPoint x: 533, startPoint y: 279, endPoint x: 528, endPoint y: 293, distance: 15.0
click at [532, 280] on span "UPS® Ground" at bounding box center [529, 285] width 55 height 14
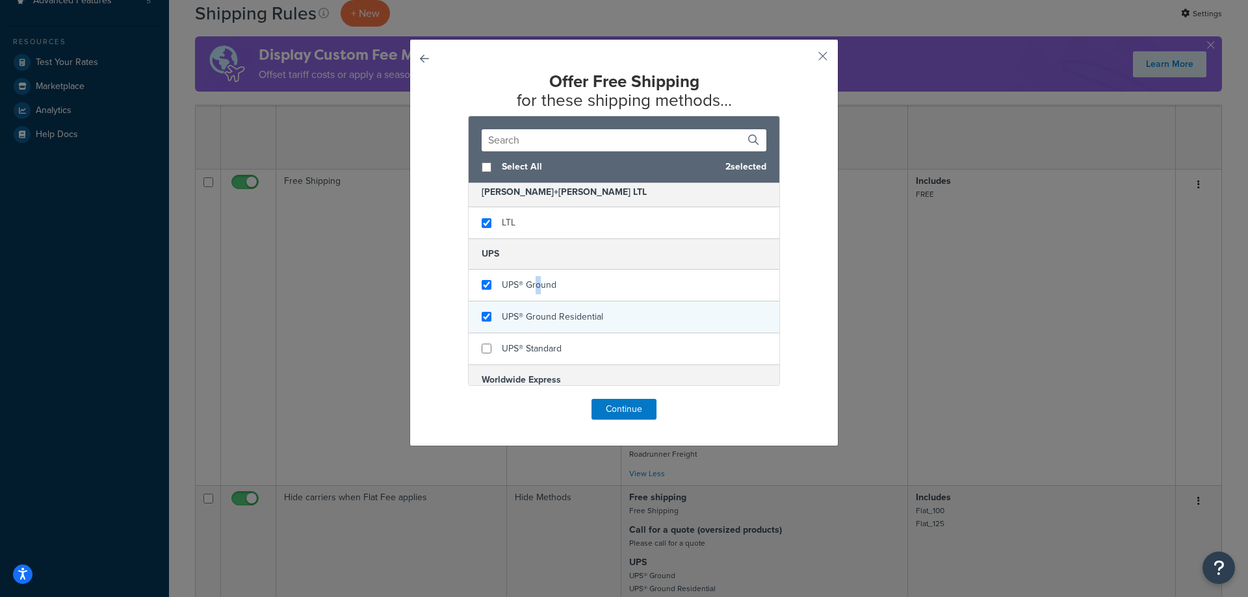
checkbox input "true"
click at [528, 311] on span "UPS® Ground Residential" at bounding box center [552, 317] width 101 height 14
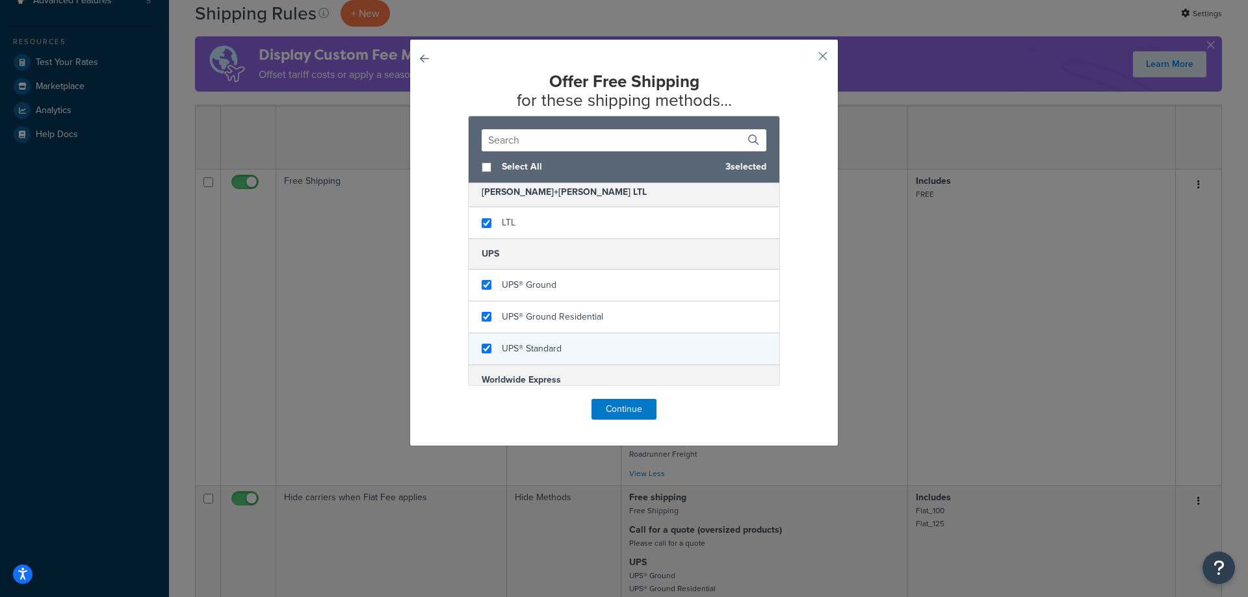
checkbox input "true"
click at [530, 347] on span "UPS® Standard" at bounding box center [532, 349] width 60 height 14
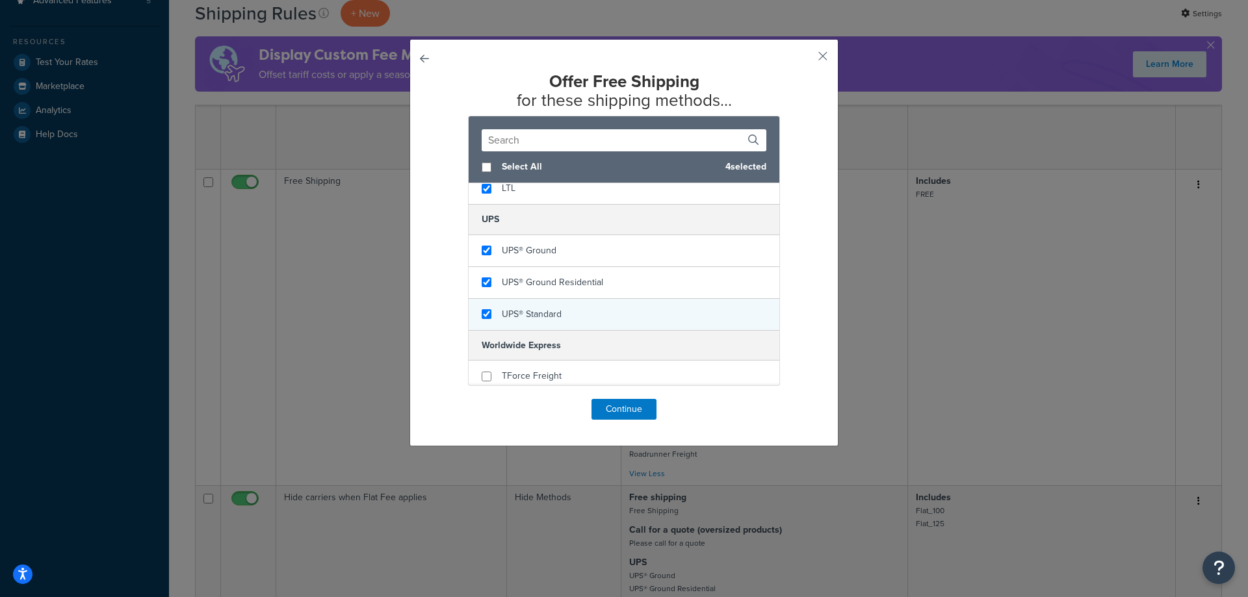
scroll to position [195, 0]
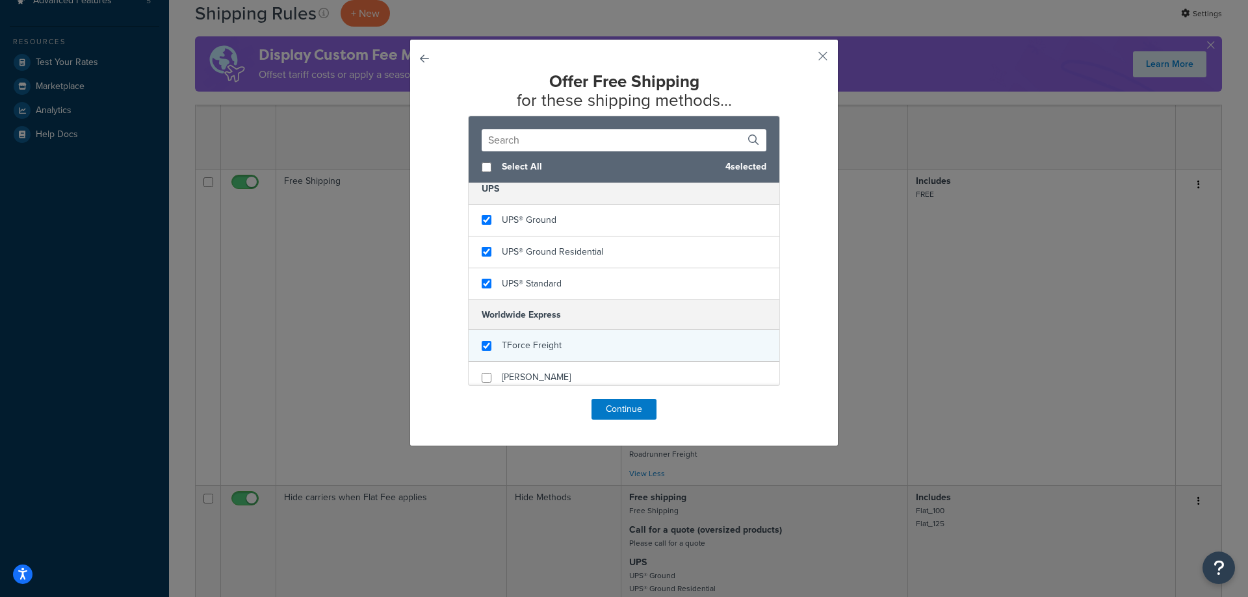
checkbox input "true"
click at [537, 341] on span "TForce Freight" at bounding box center [532, 346] width 60 height 14
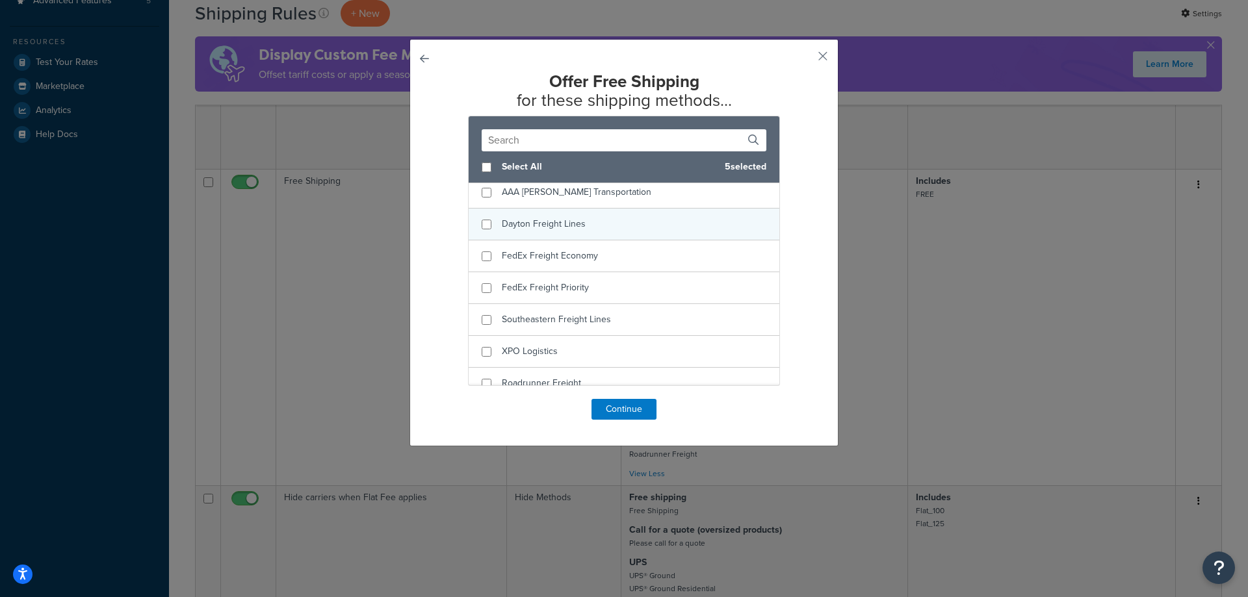
scroll to position [390, 0]
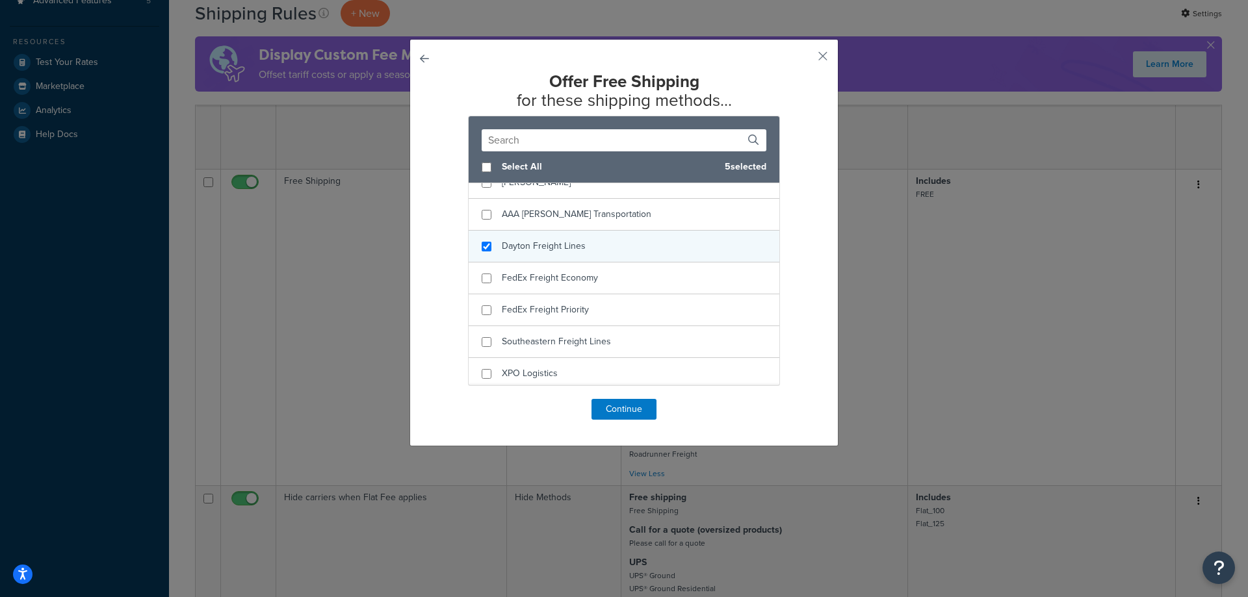
checkbox input "true"
click at [480, 240] on div "Dayton Freight Lines" at bounding box center [624, 247] width 311 height 32
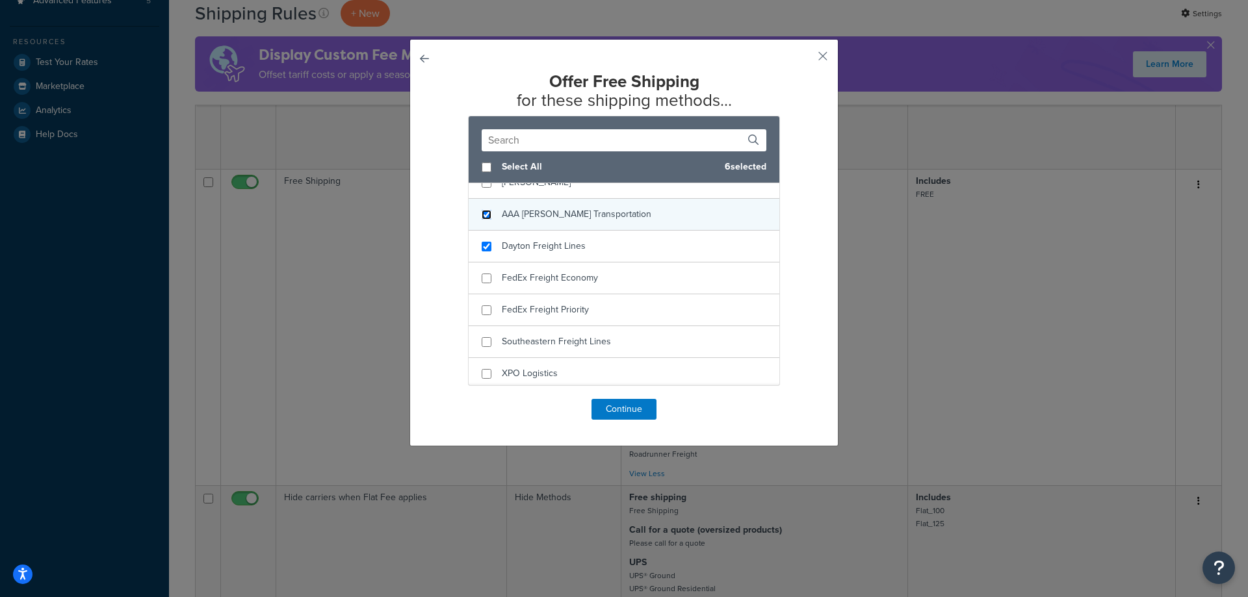
click at [482, 218] on input "checkbox" at bounding box center [487, 215] width 10 height 10
checkbox input "true"
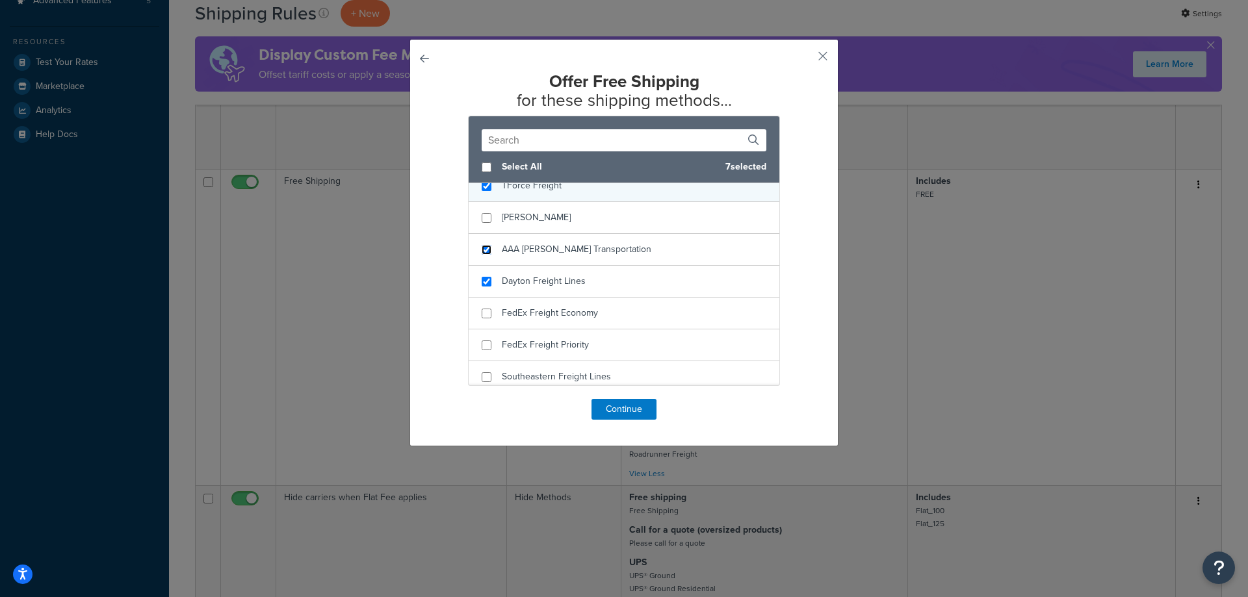
scroll to position [325, 0]
click at [482, 250] on input "checkbox" at bounding box center [487, 248] width 10 height 10
checkbox input "true"
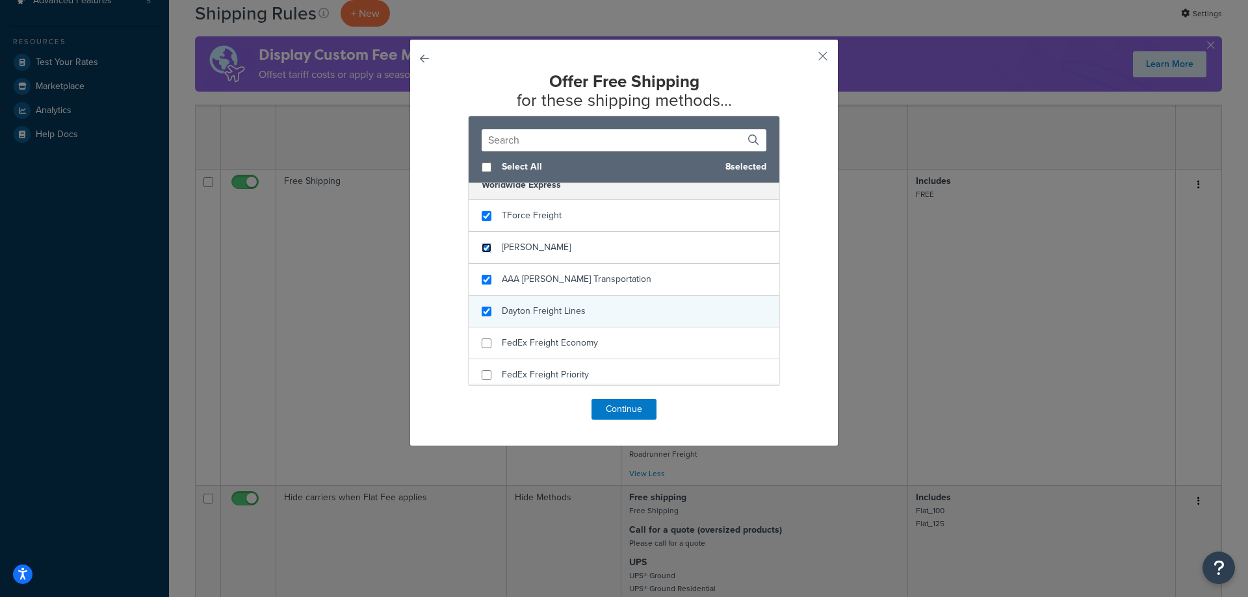
scroll to position [390, 0]
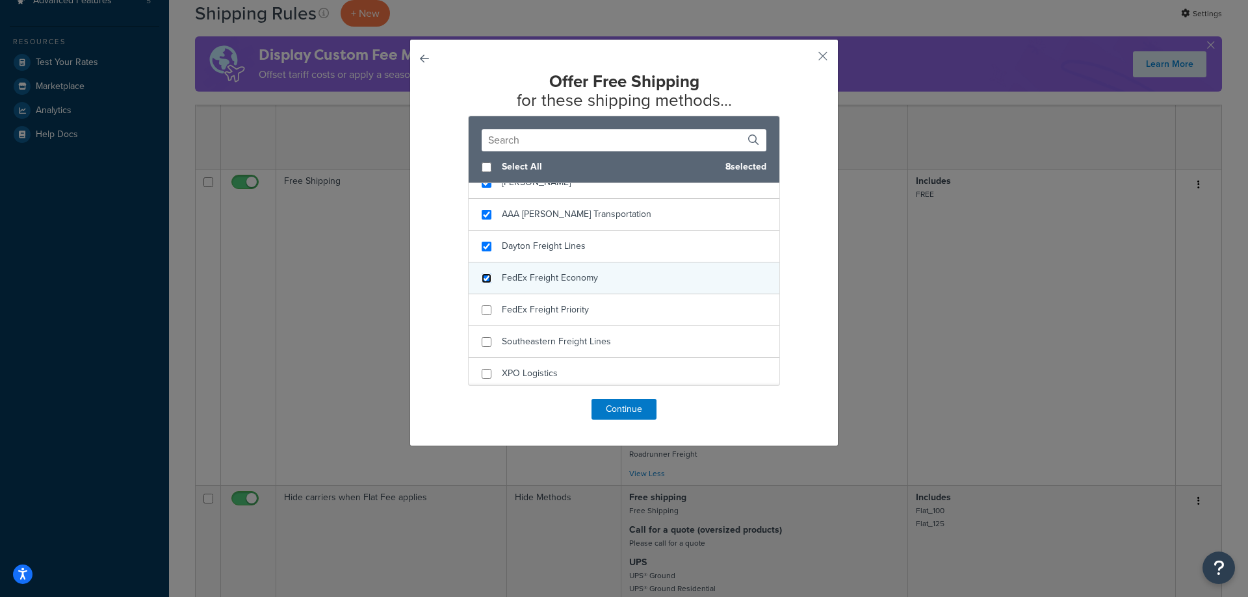
click at [482, 277] on input "checkbox" at bounding box center [487, 279] width 10 height 10
checkbox input "true"
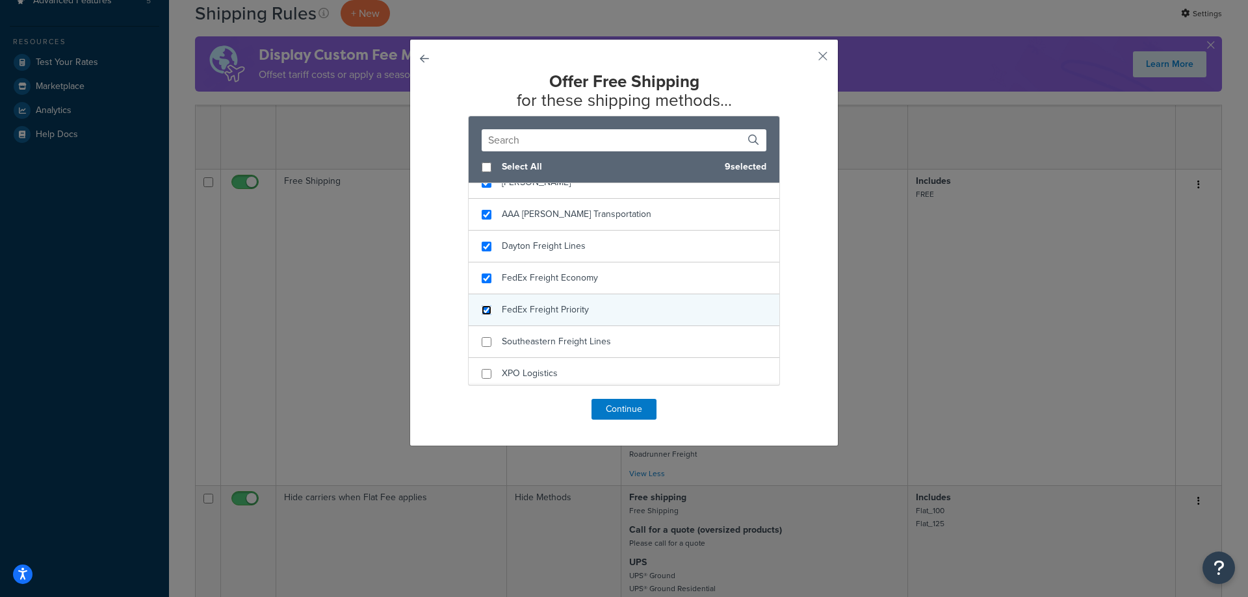
drag, startPoint x: 480, startPoint y: 314, endPoint x: 481, endPoint y: 322, distance: 8.6
click at [482, 313] on input "checkbox" at bounding box center [487, 311] width 10 height 10
checkbox input "true"
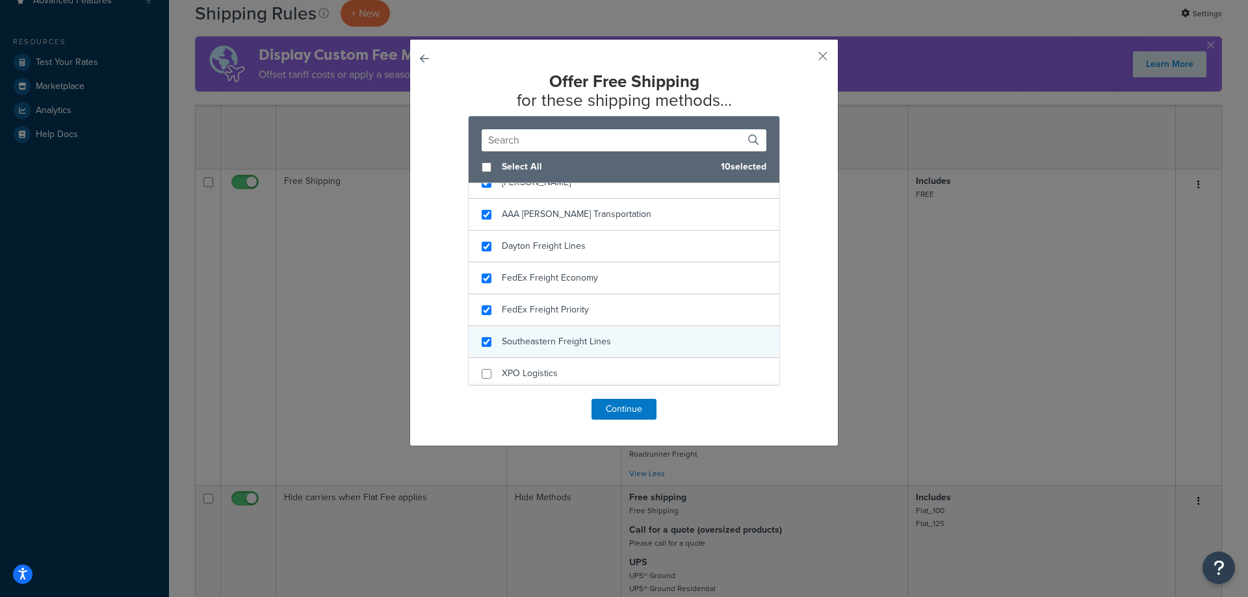
checkbox input "true"
click at [488, 345] on div "Southeastern Freight Lines" at bounding box center [624, 342] width 311 height 32
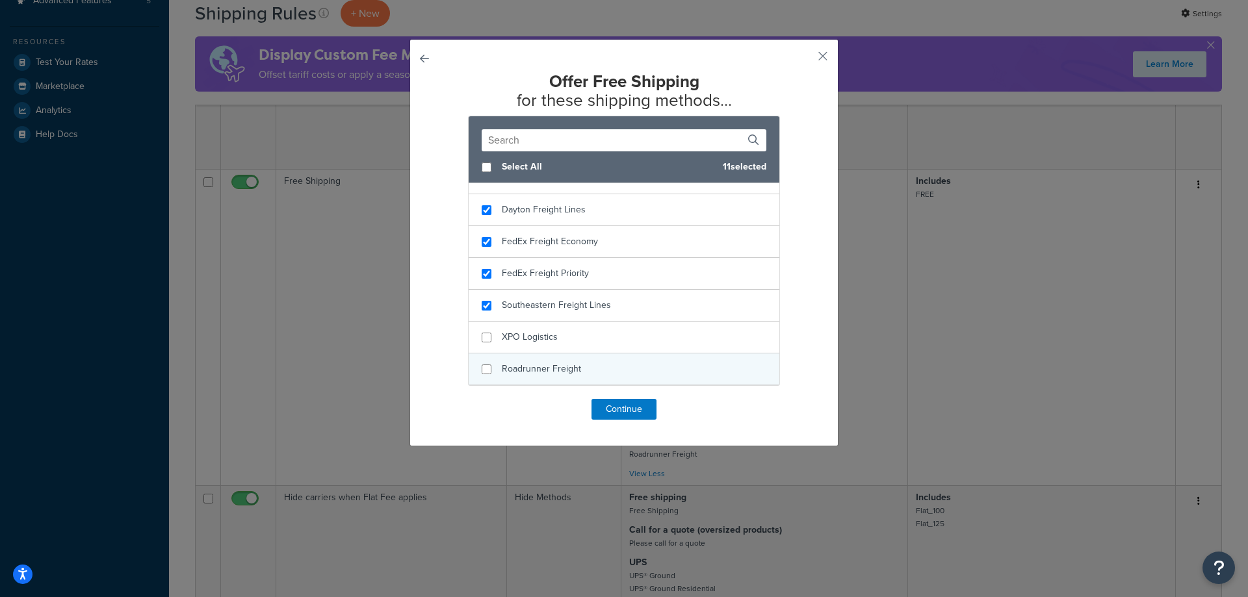
scroll to position [455, 0]
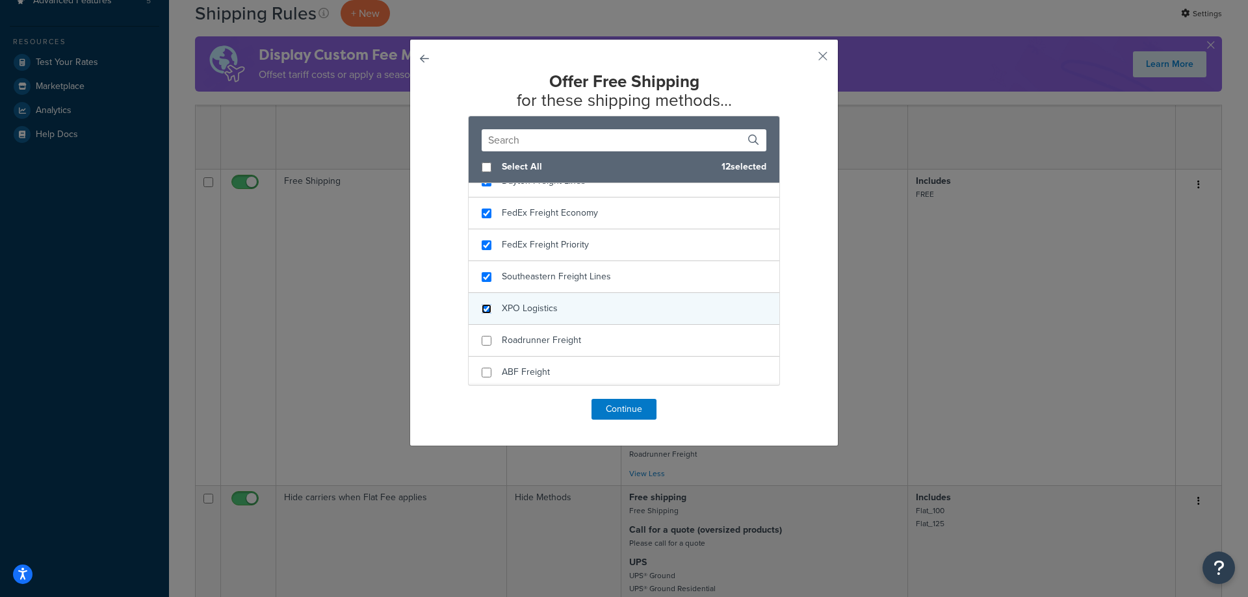
click at [485, 314] on input "checkbox" at bounding box center [487, 309] width 10 height 10
checkbox input "true"
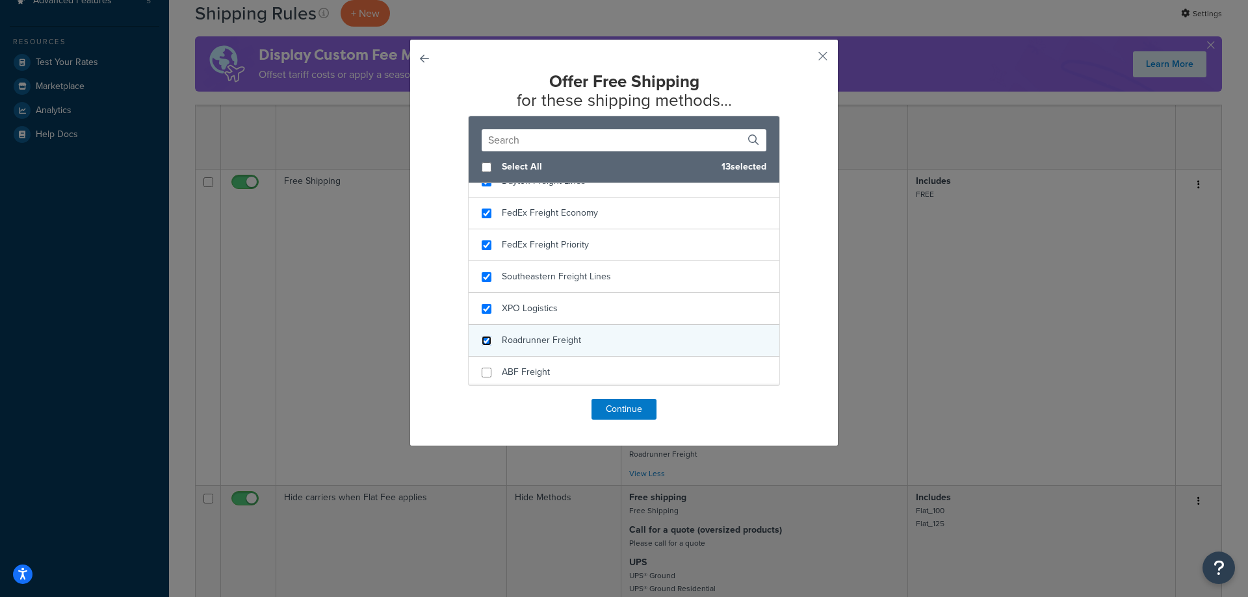
click at [484, 343] on input "checkbox" at bounding box center [487, 341] width 10 height 10
checkbox input "true"
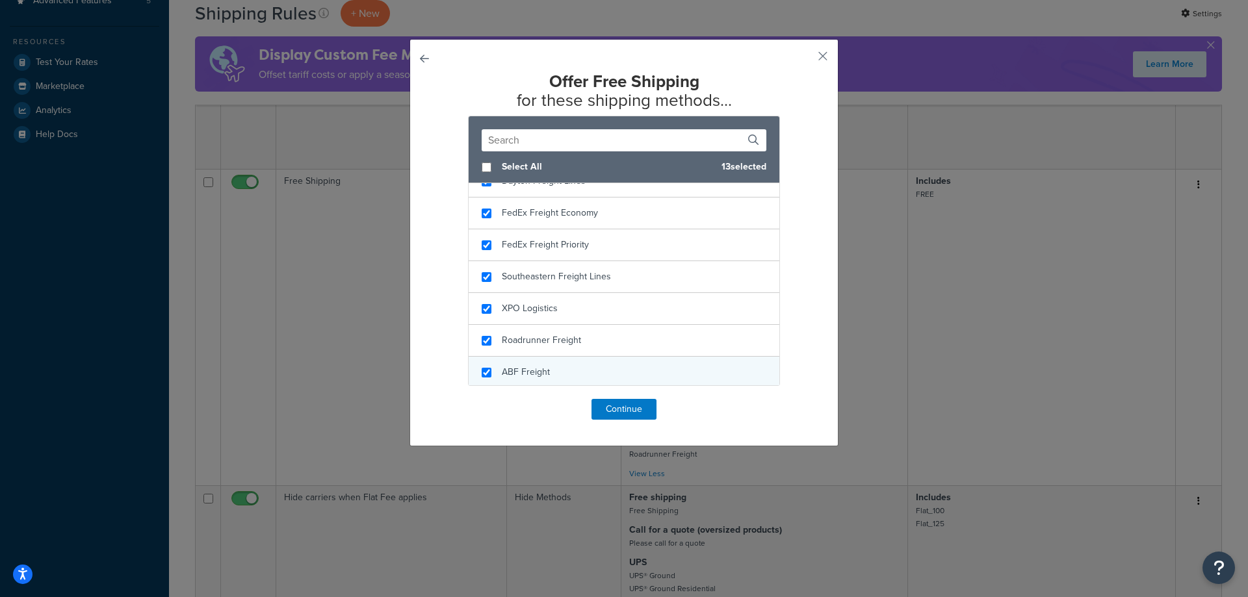
checkbox input "true"
click at [482, 367] on div "ABF Freight" at bounding box center [624, 373] width 311 height 32
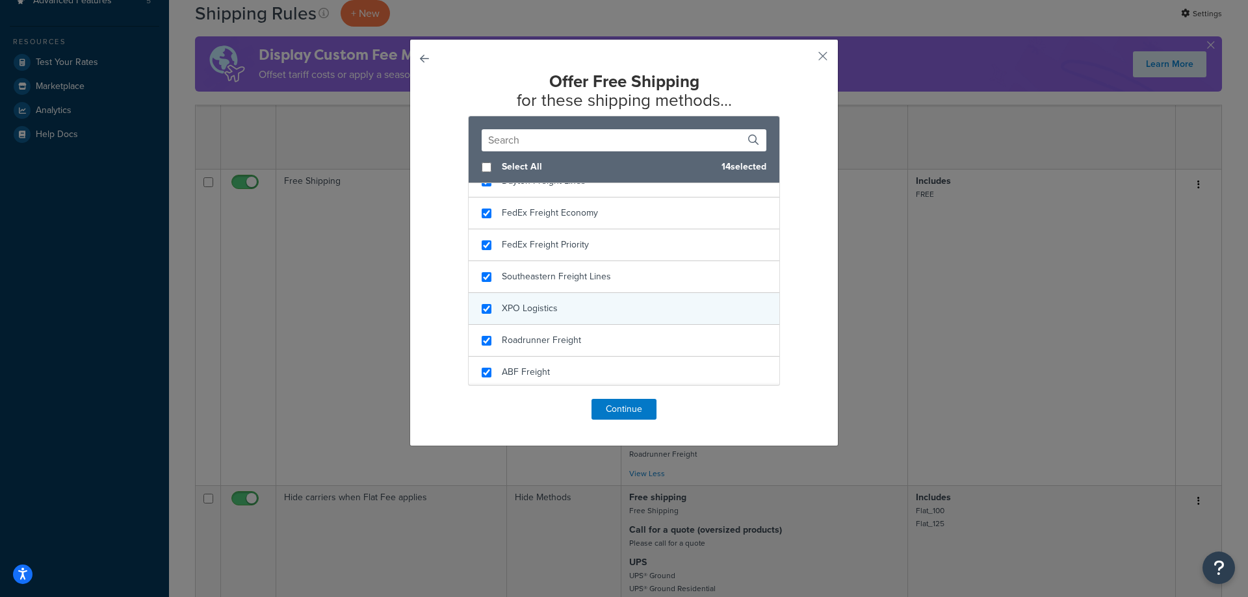
scroll to position [489, 0]
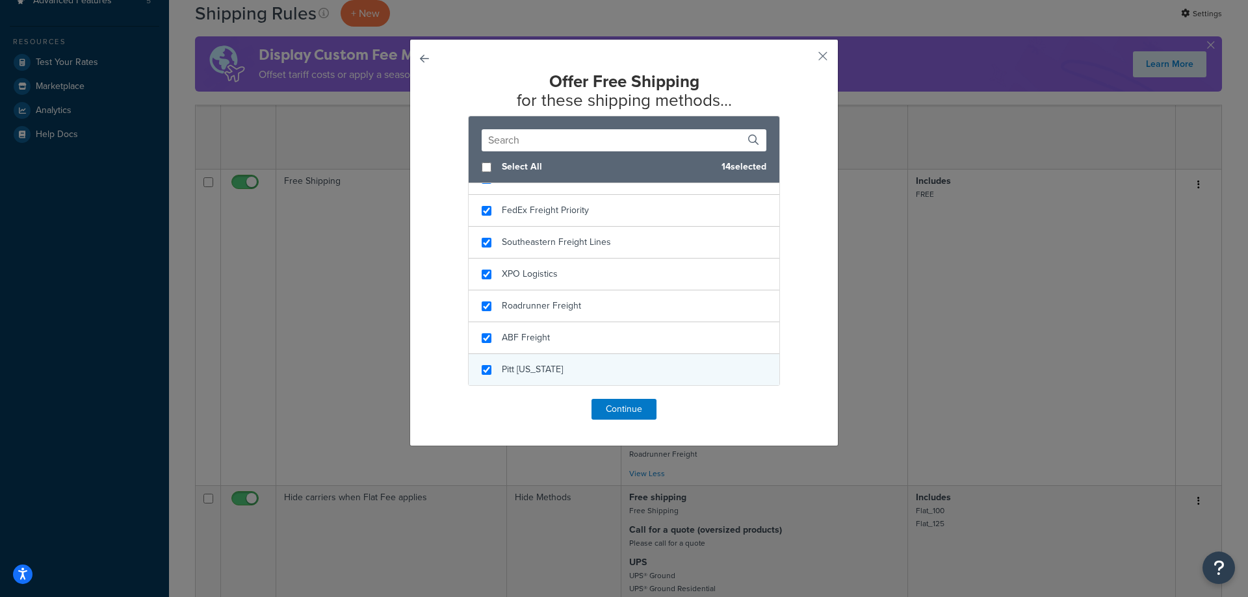
checkbox input "true"
click at [502, 367] on span "Pitt [US_STATE]" at bounding box center [532, 370] width 61 height 14
click at [606, 408] on button "Continue" at bounding box center [624, 409] width 65 height 21
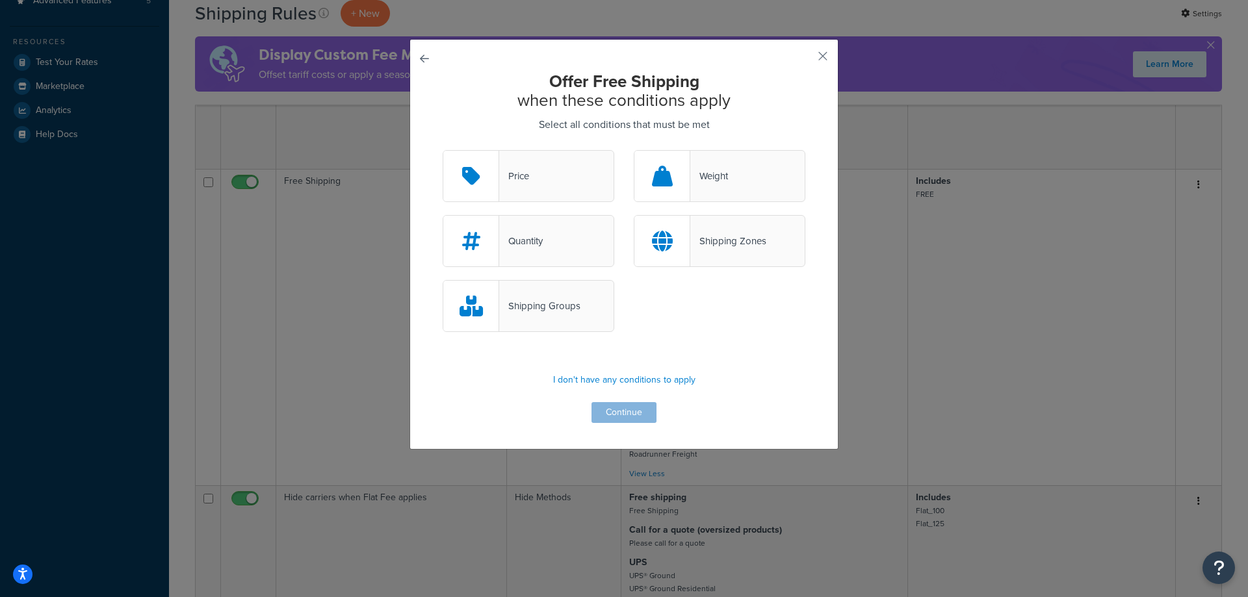
click at [556, 299] on div "Shipping Groups" at bounding box center [539, 306] width 81 height 18
click at [0, 0] on input "Shipping Groups" at bounding box center [0, 0] width 0 height 0
click at [607, 414] on button "Continue" at bounding box center [624, 412] width 65 height 21
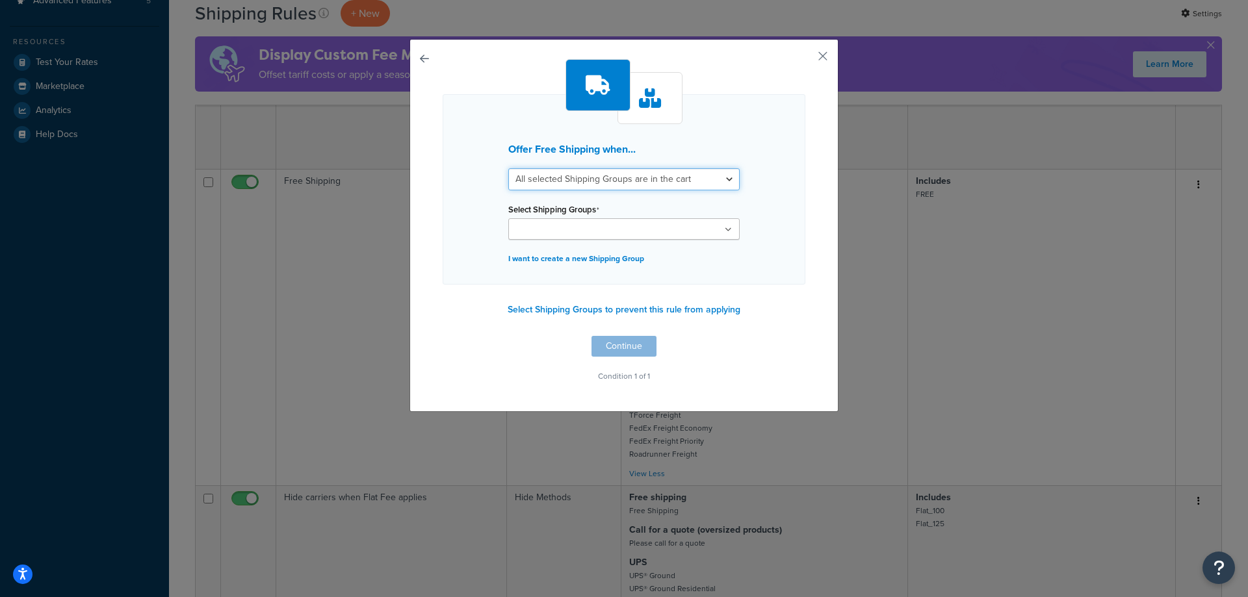
click at [546, 186] on select "All selected Shipping Groups are in the cart Any selected Shipping Groups are i…" at bounding box center [623, 179] width 231 height 22
click at [508, 168] on select "All selected Shipping Groups are in the cart Any selected Shipping Groups are i…" at bounding box center [623, 179] width 231 height 22
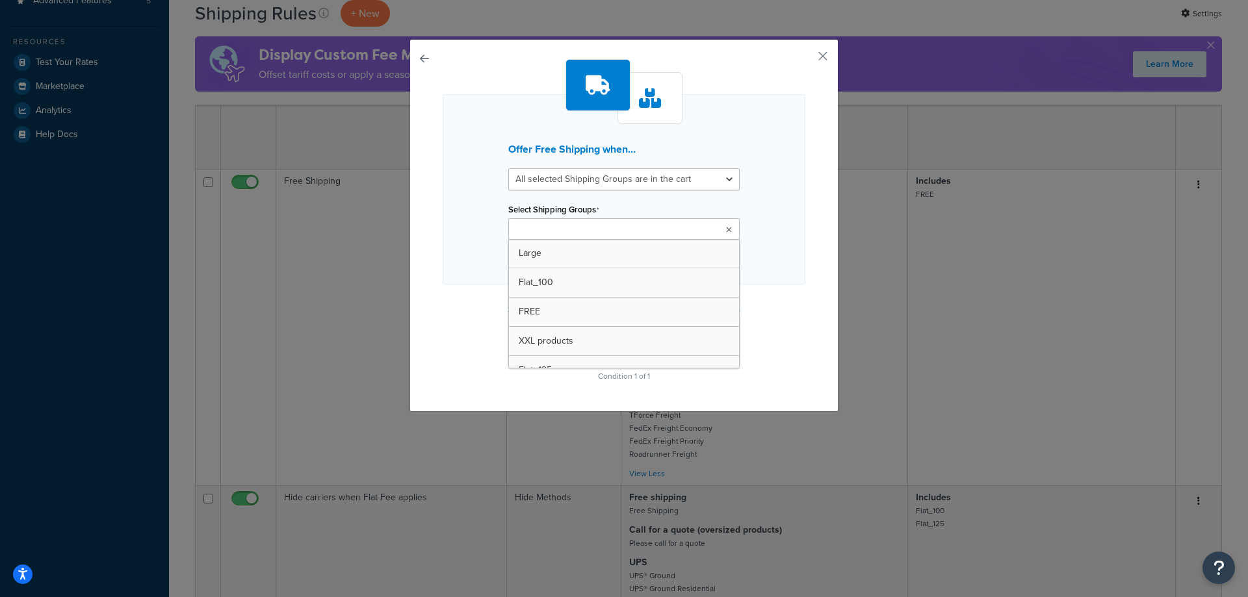
click at [666, 226] on ul at bounding box center [623, 228] width 231 height 21
click at [793, 250] on div "Offer Free Shipping when... All selected Shipping Groups are in the cart Any se…" at bounding box center [624, 191] width 363 height 194
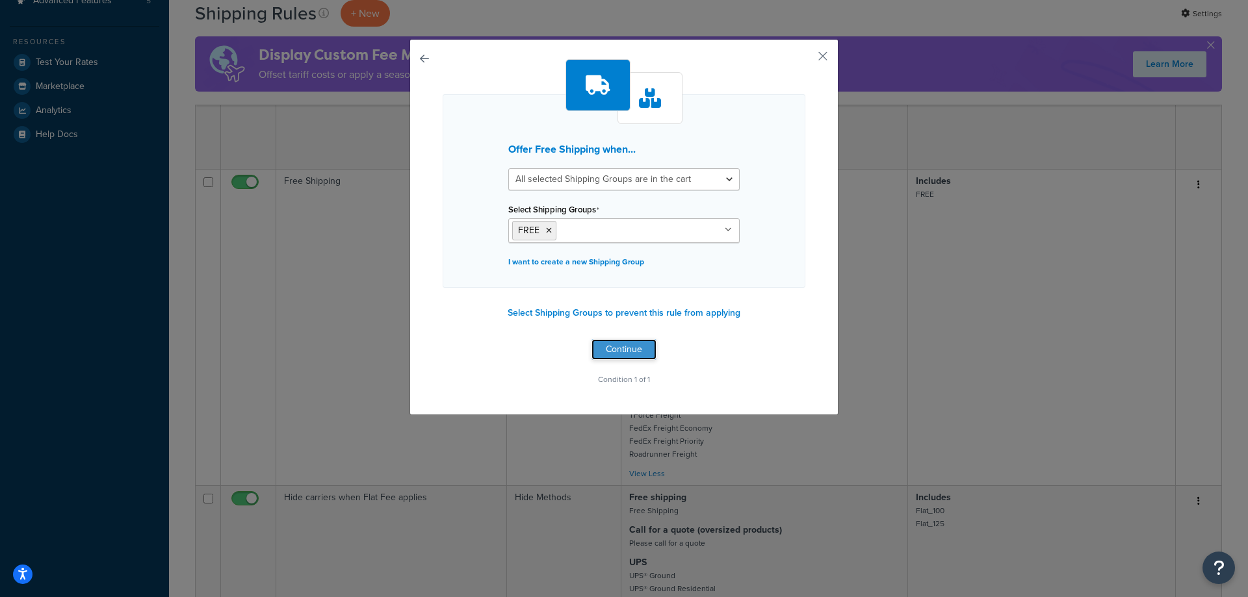
click at [631, 350] on button "Continue" at bounding box center [624, 349] width 65 height 21
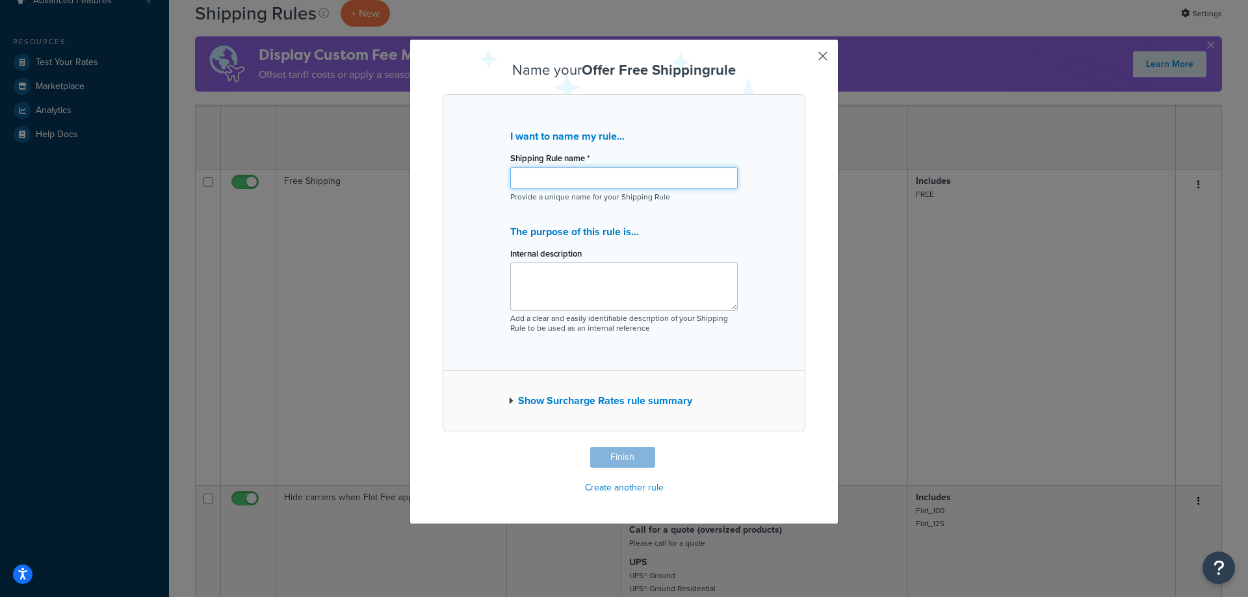
click at [656, 178] on input "Shipping Rule name *" at bounding box center [624, 178] width 228 height 22
type input "Free Shipping_new"
click at [592, 457] on button "Finish" at bounding box center [622, 457] width 65 height 21
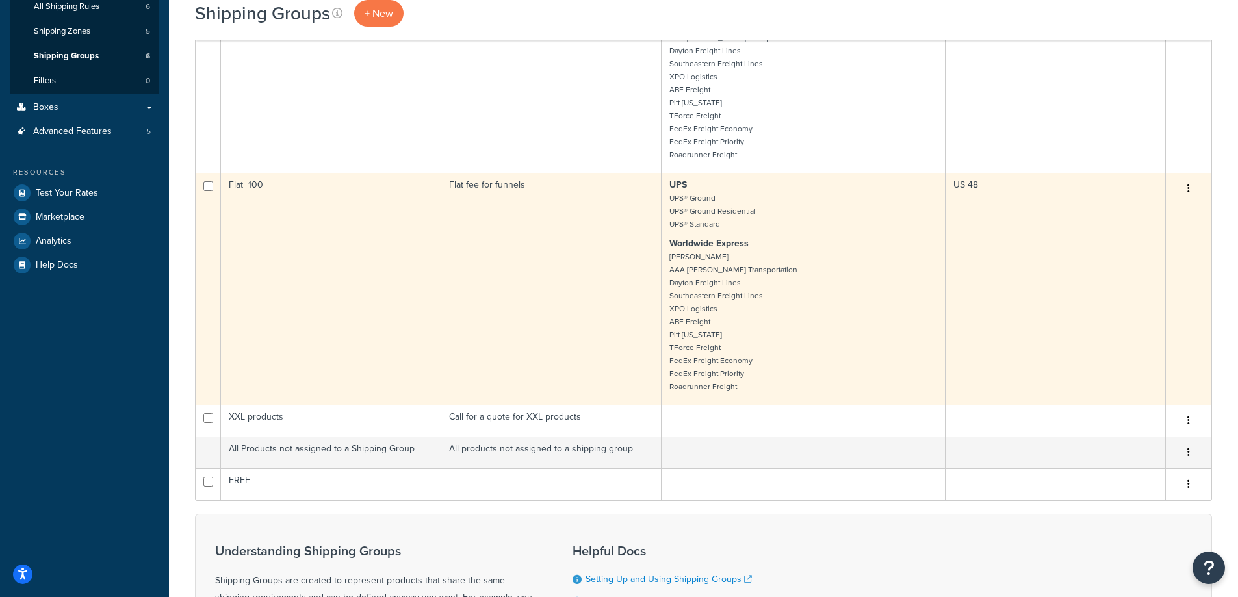
scroll to position [260, 0]
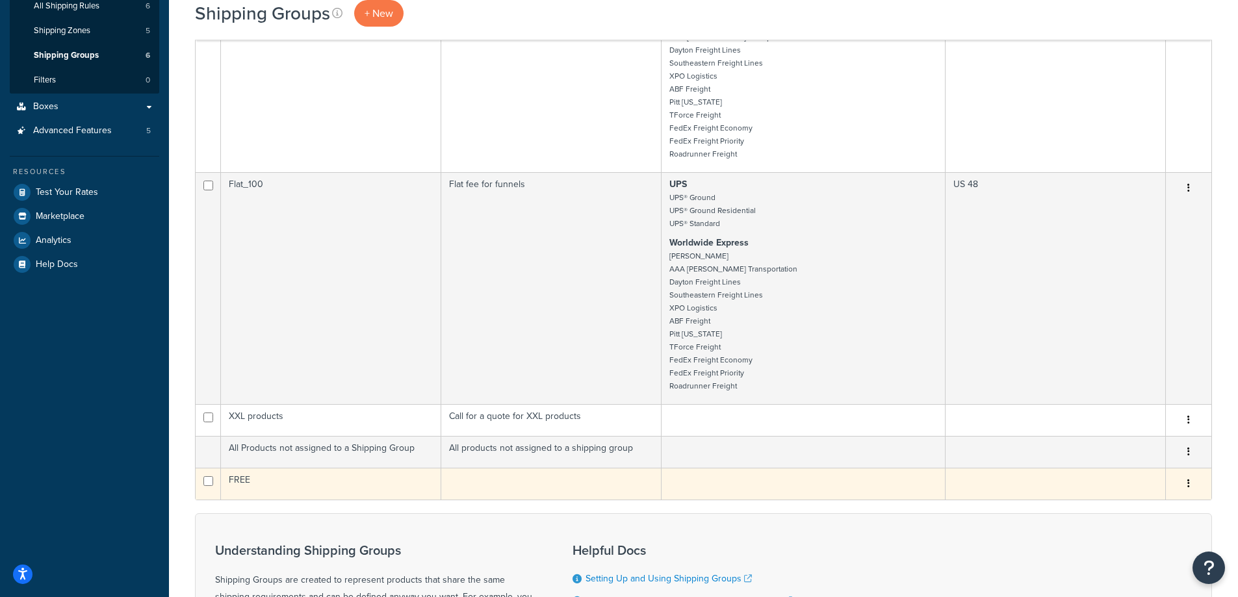
click at [426, 495] on td "FREE" at bounding box center [331, 484] width 220 height 32
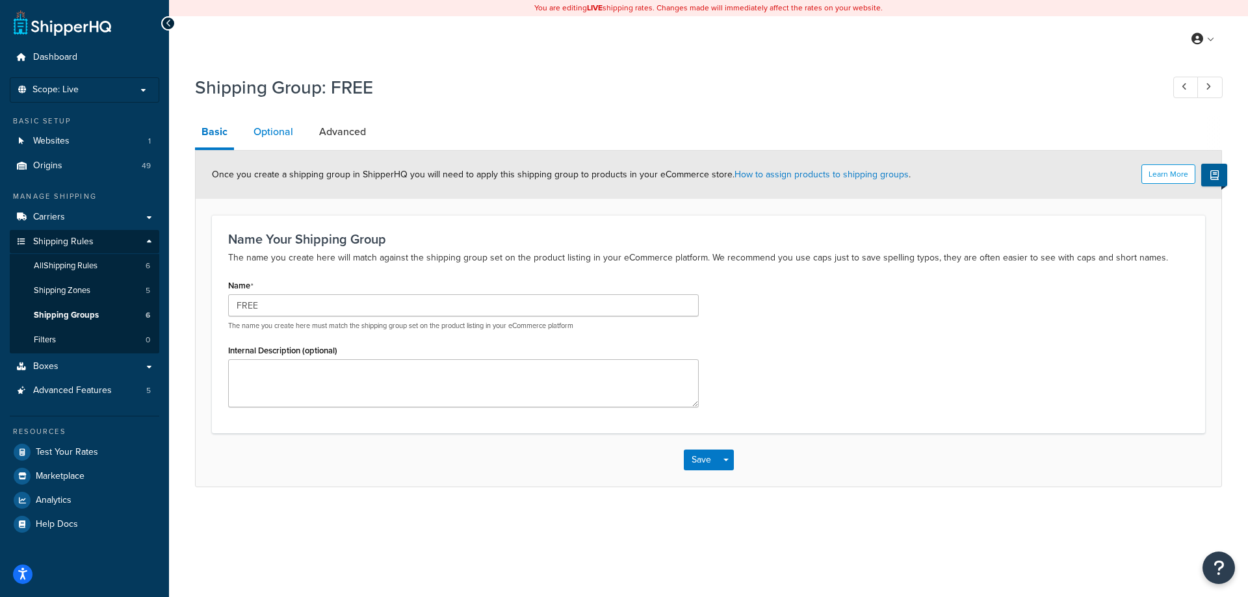
click at [273, 133] on link "Optional" at bounding box center [273, 131] width 53 height 31
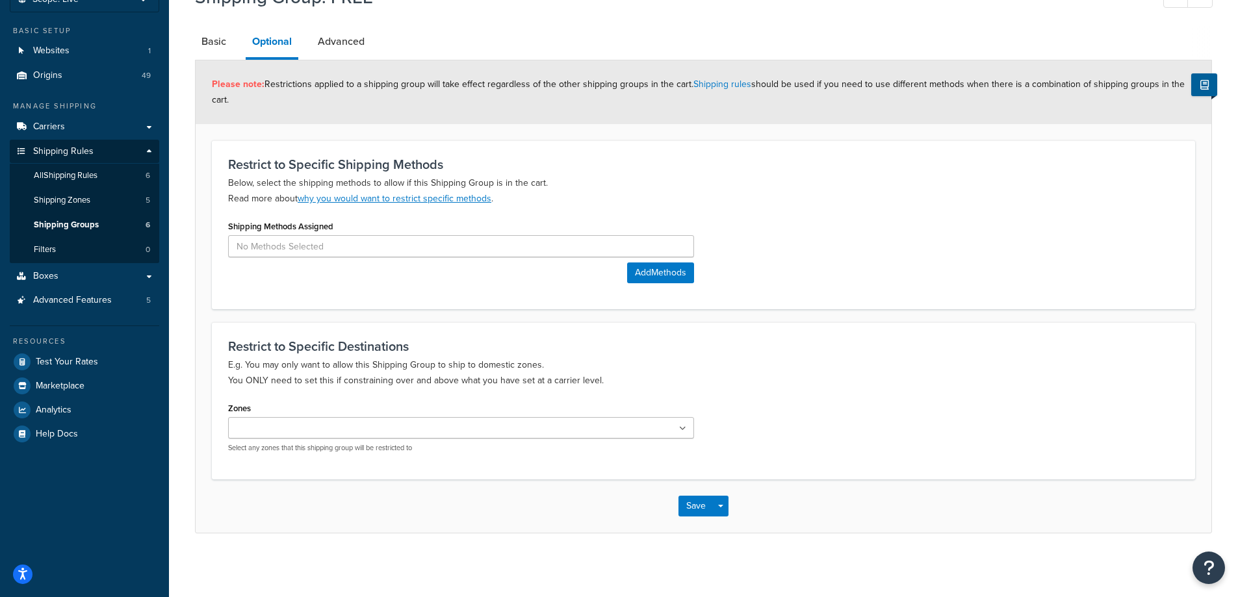
scroll to position [92, 0]
click at [337, 38] on link "Advanced" at bounding box center [341, 40] width 60 height 31
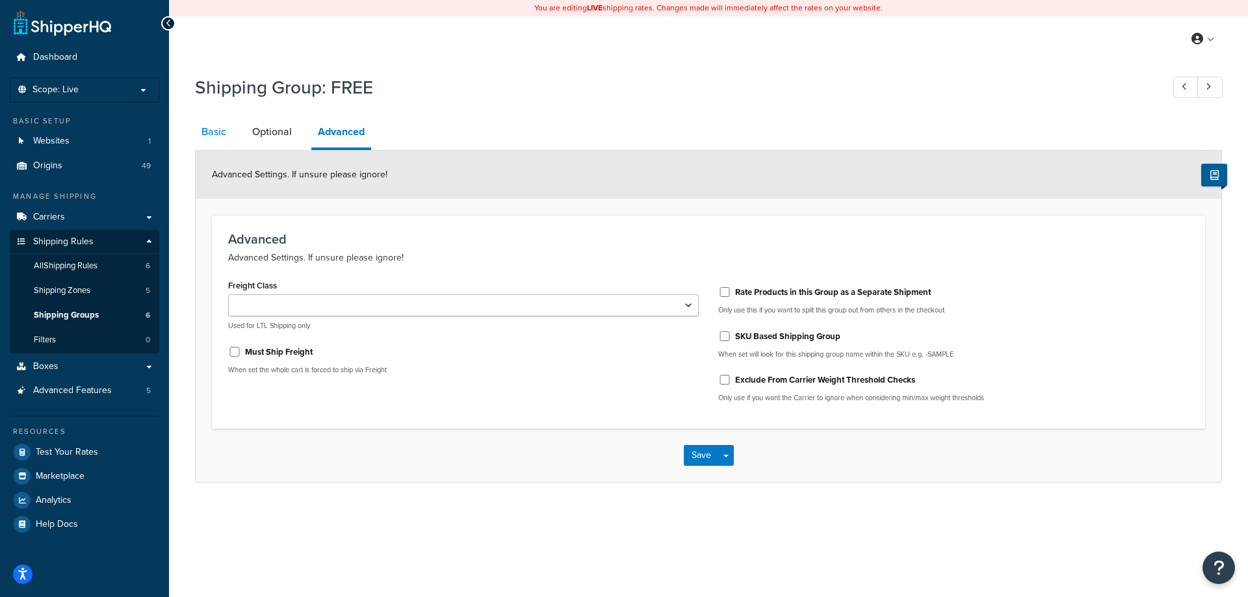
click at [218, 137] on link "Basic" at bounding box center [214, 131] width 38 height 31
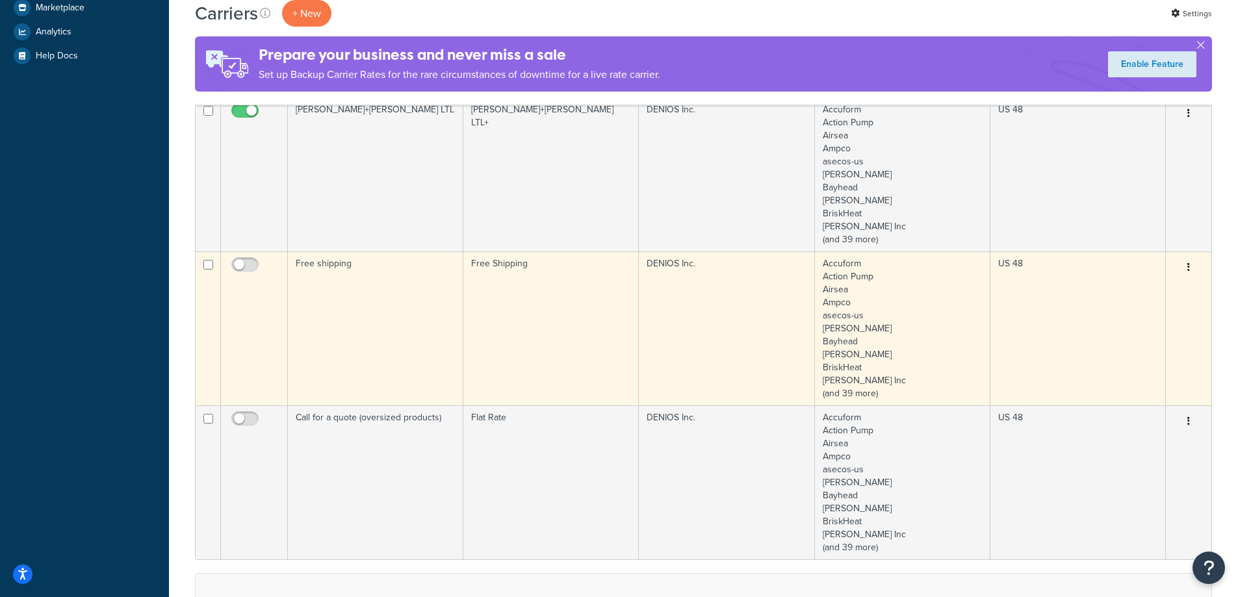
scroll to position [455, 0]
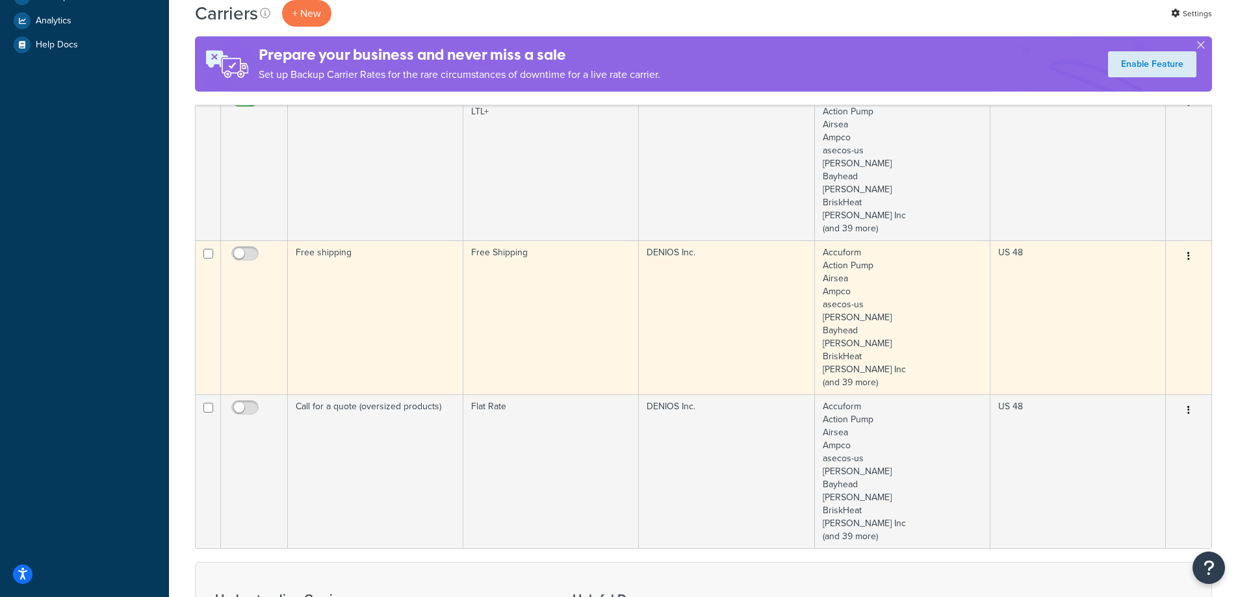
click at [420, 288] on td "Free shipping" at bounding box center [376, 318] width 176 height 154
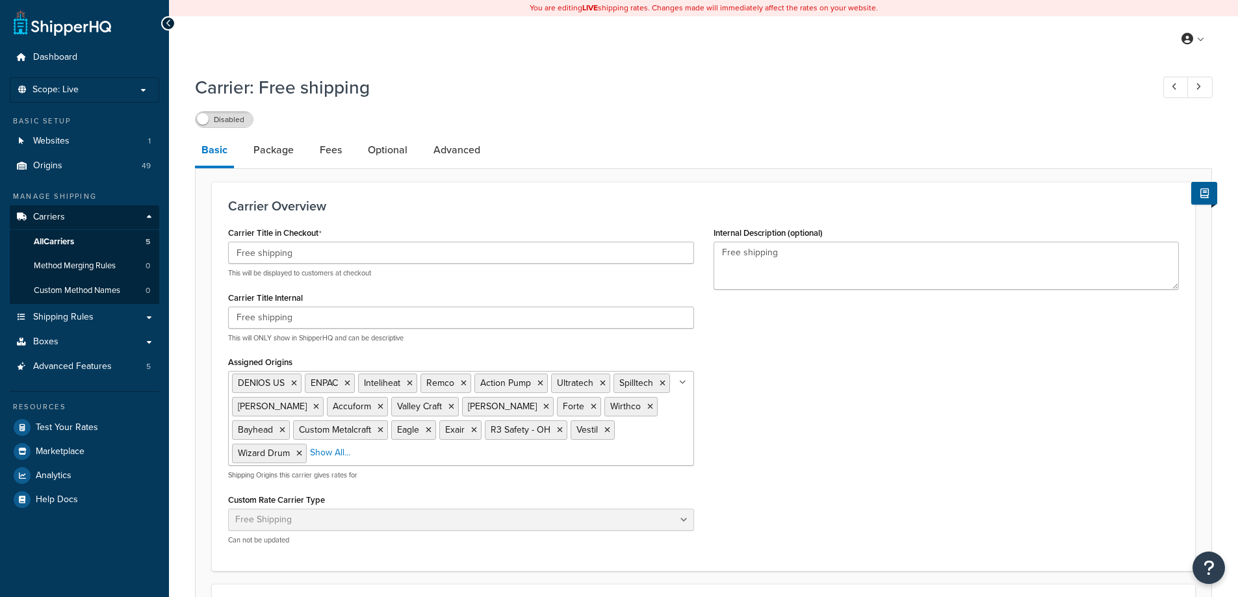
select select "free"
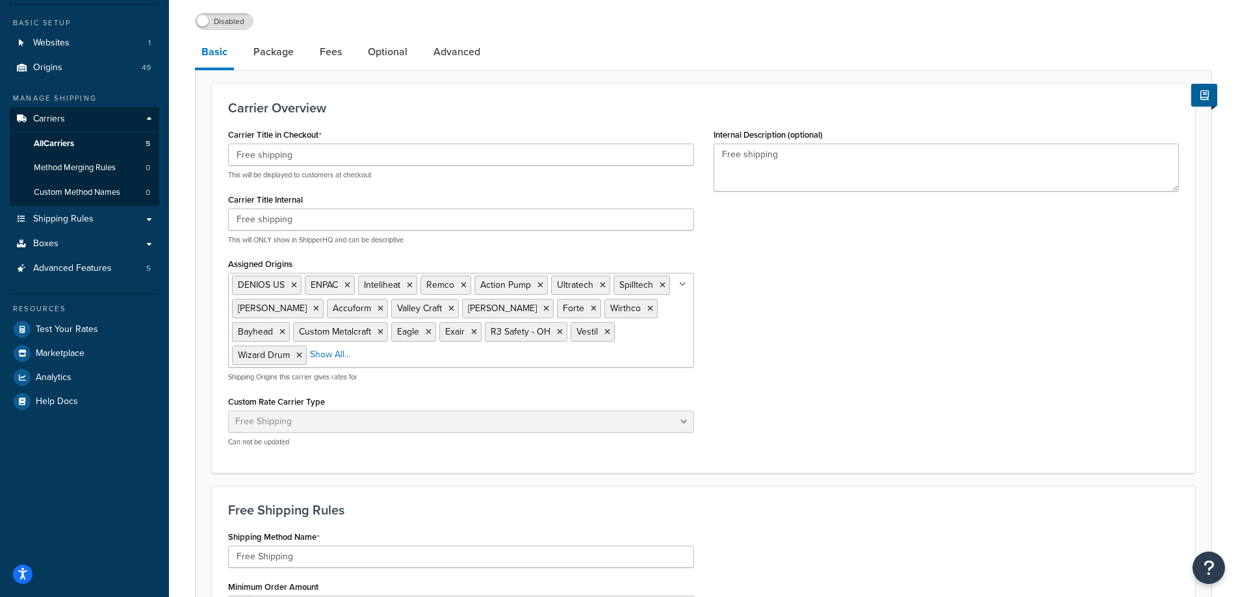
scroll to position [88, 0]
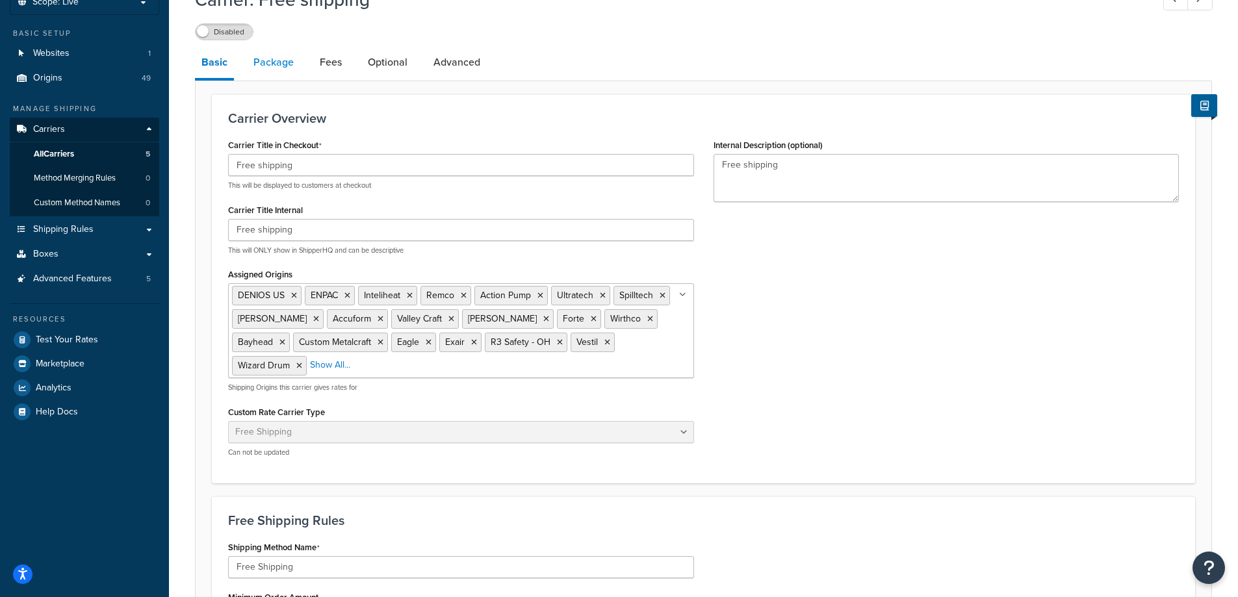
click at [283, 65] on link "Package" at bounding box center [273, 62] width 53 height 31
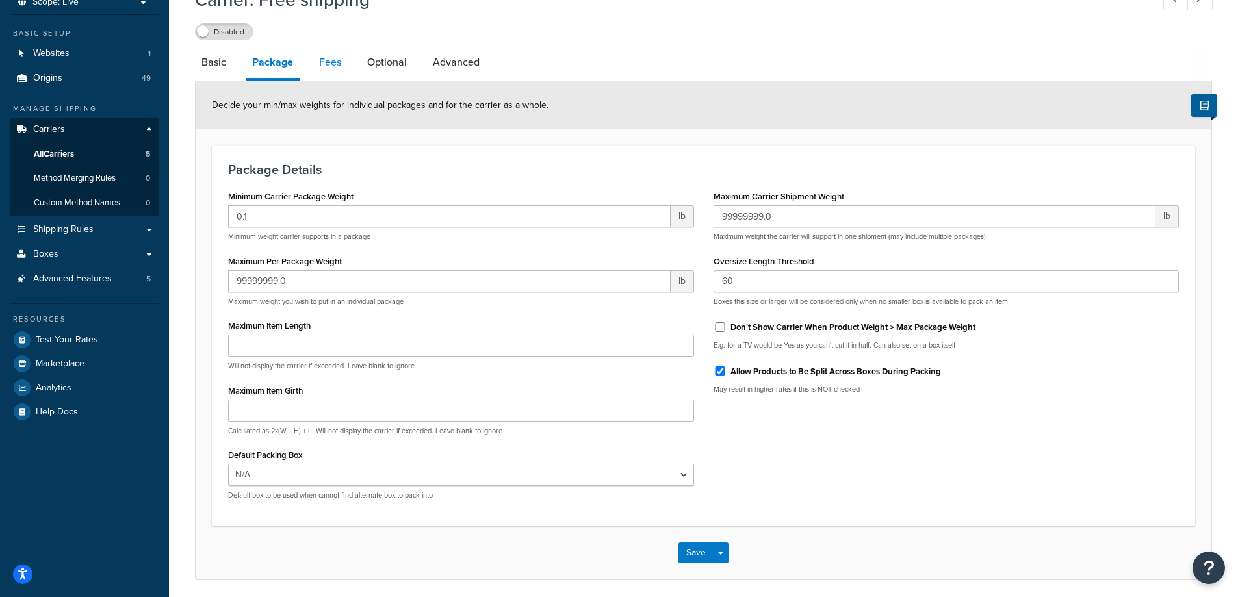
click at [339, 69] on link "Fees" at bounding box center [330, 62] width 35 height 31
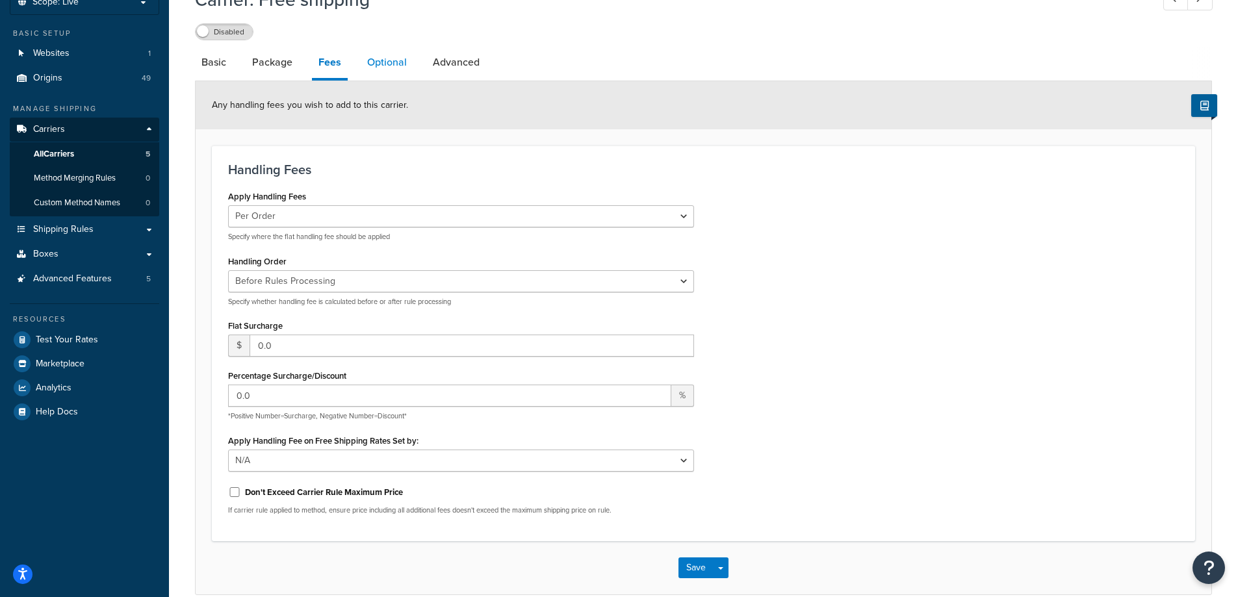
click at [385, 69] on link "Optional" at bounding box center [387, 62] width 53 height 31
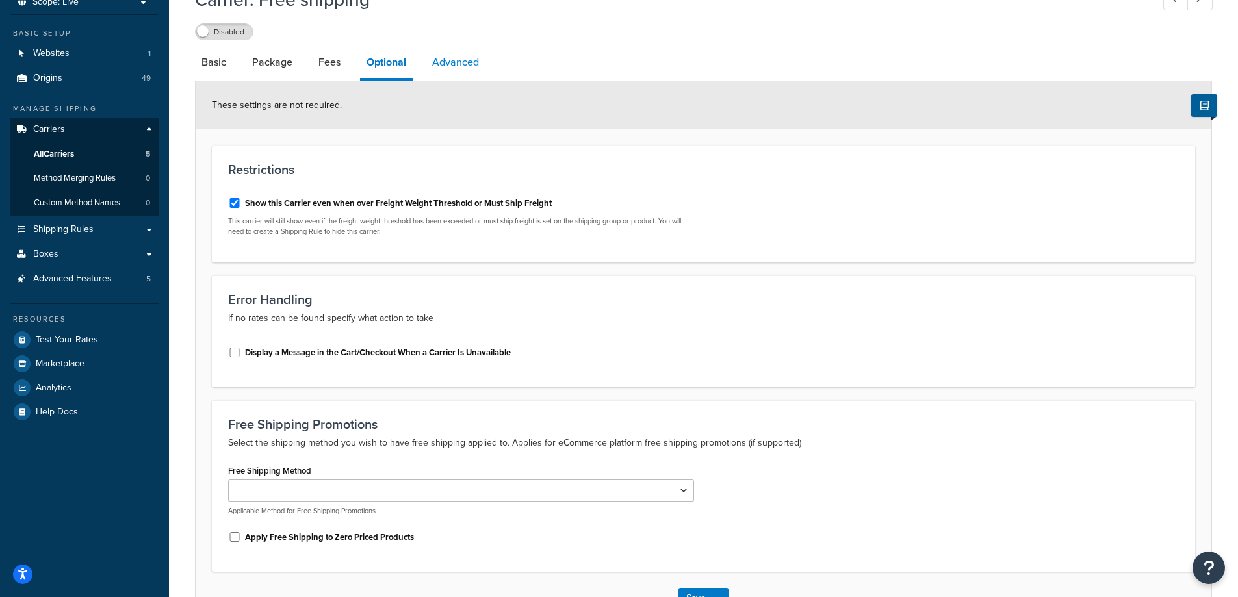
click at [484, 73] on link "Advanced" at bounding box center [456, 62] width 60 height 31
select select "false"
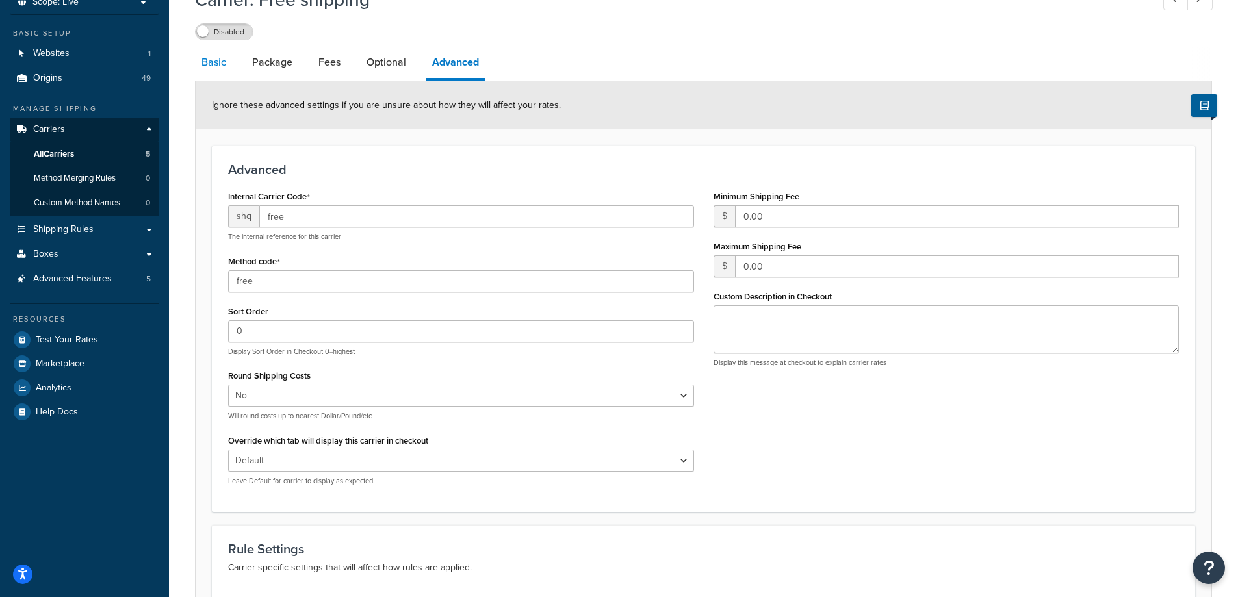
click at [213, 67] on link "Basic" at bounding box center [214, 62] width 38 height 31
select select "free"
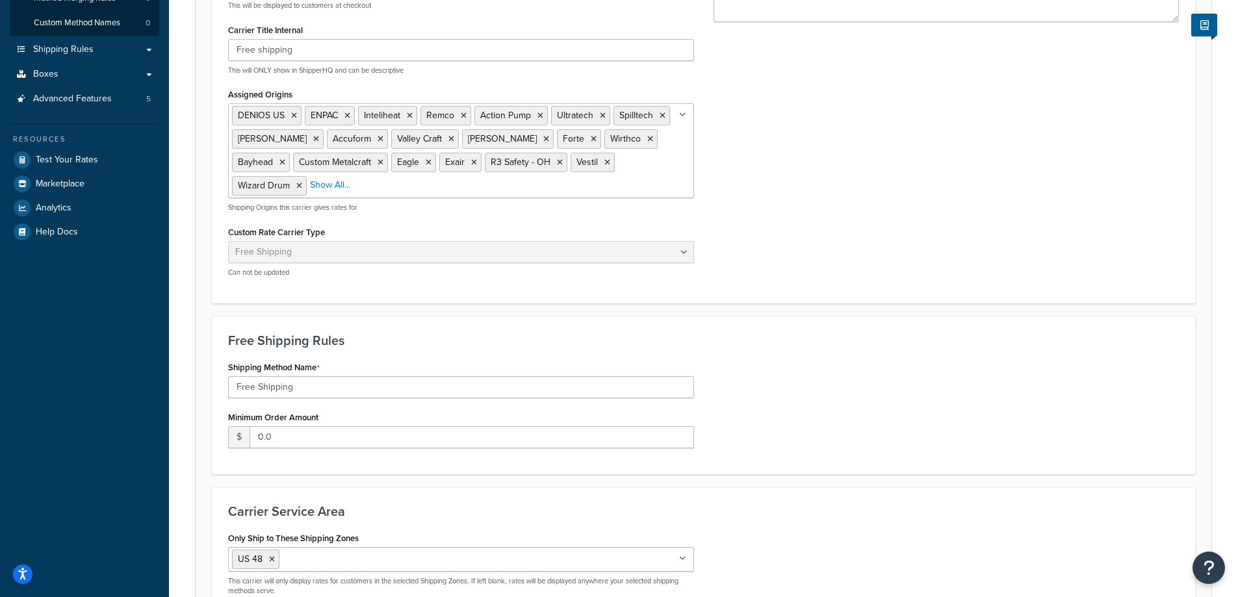
scroll to position [23, 0]
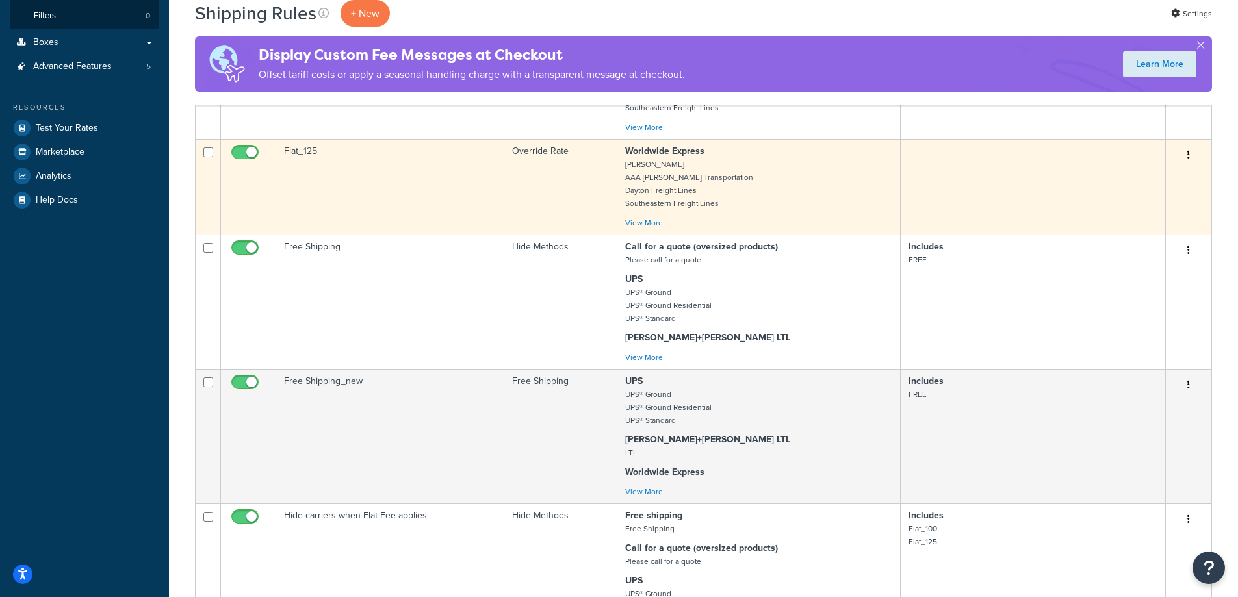
scroll to position [325, 0]
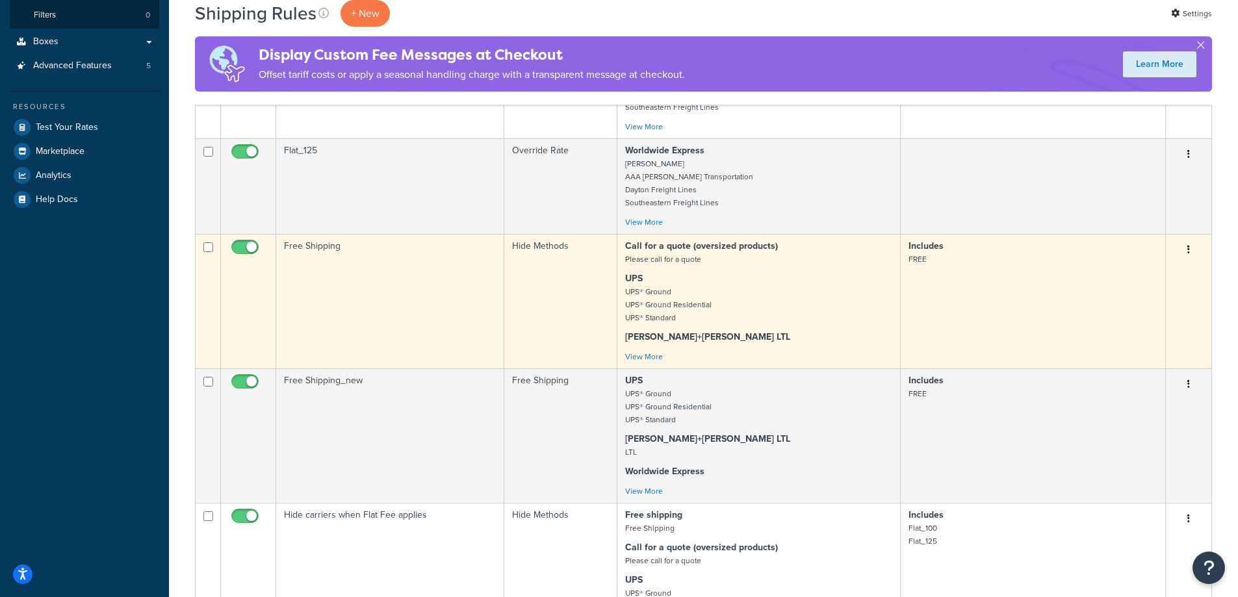
click at [240, 252] on input "checkbox" at bounding box center [247, 250] width 36 height 16
click at [253, 243] on input "checkbox" at bounding box center [247, 250] width 36 height 16
checkbox input "true"
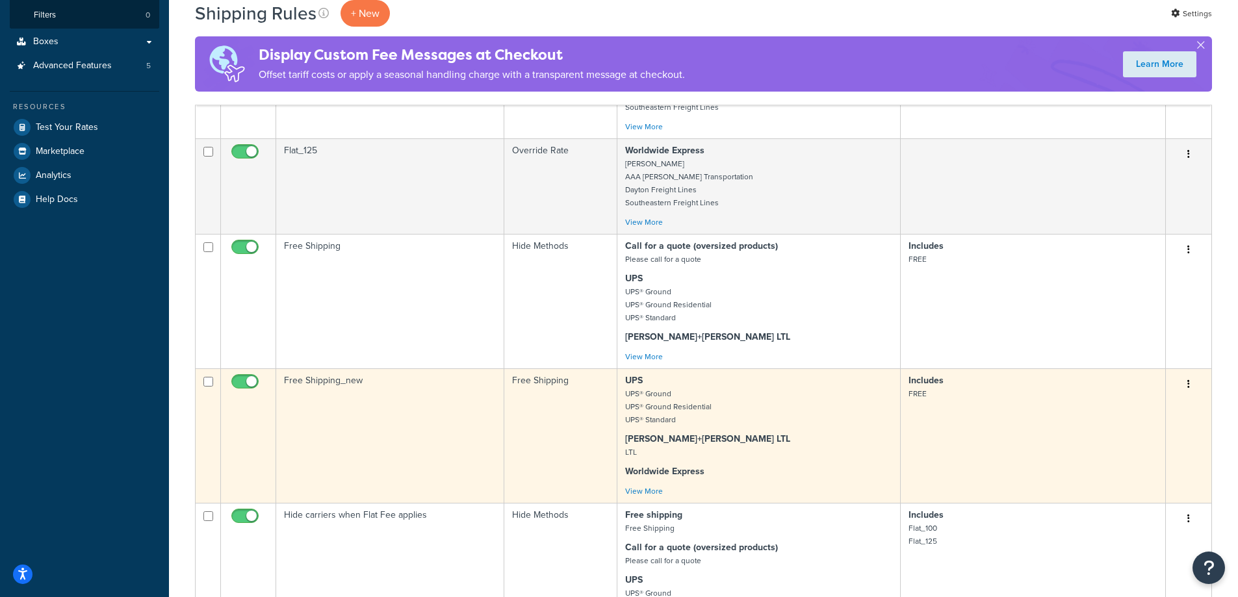
click at [247, 383] on input "checkbox" at bounding box center [247, 385] width 36 height 16
checkbox input "false"
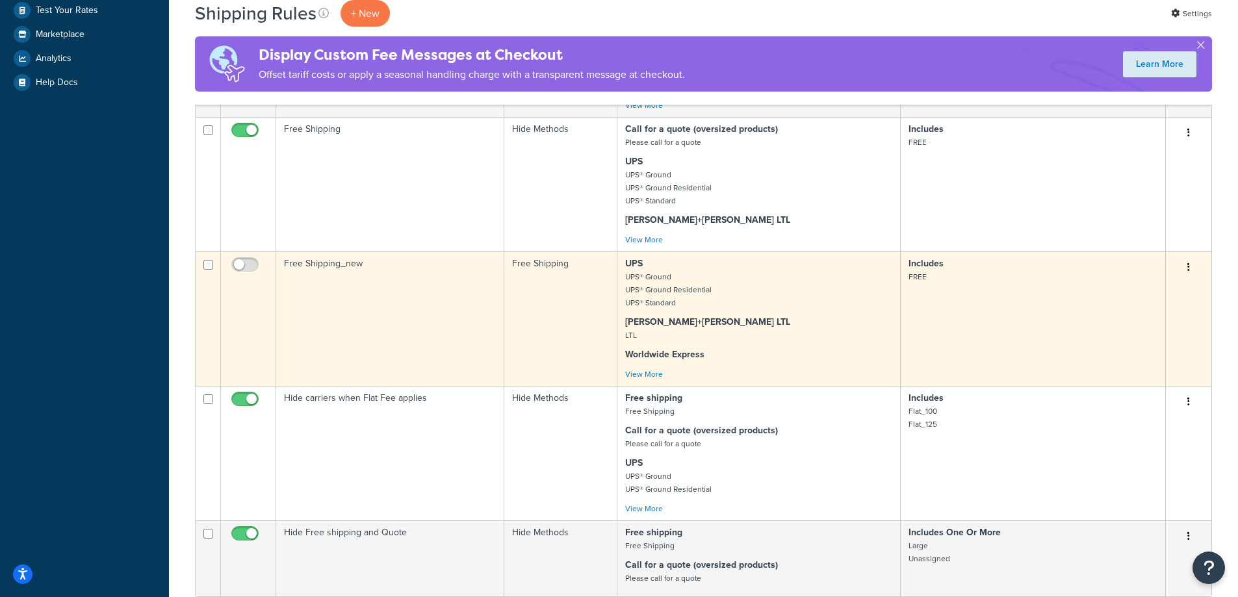
scroll to position [455, 0]
